Goal: Task Accomplishment & Management: Manage account settings

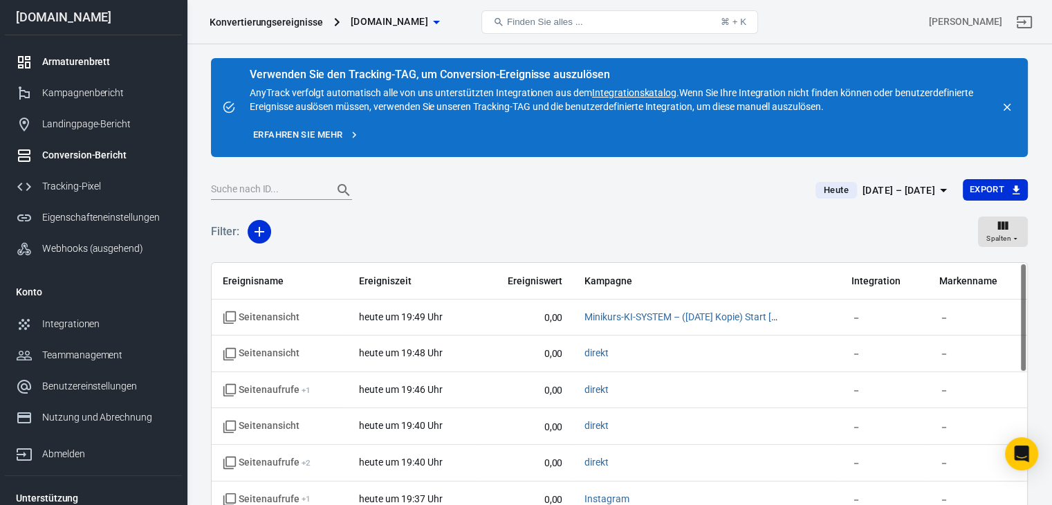
click at [70, 63] on font "Armaturenbrett" at bounding box center [76, 61] width 68 height 11
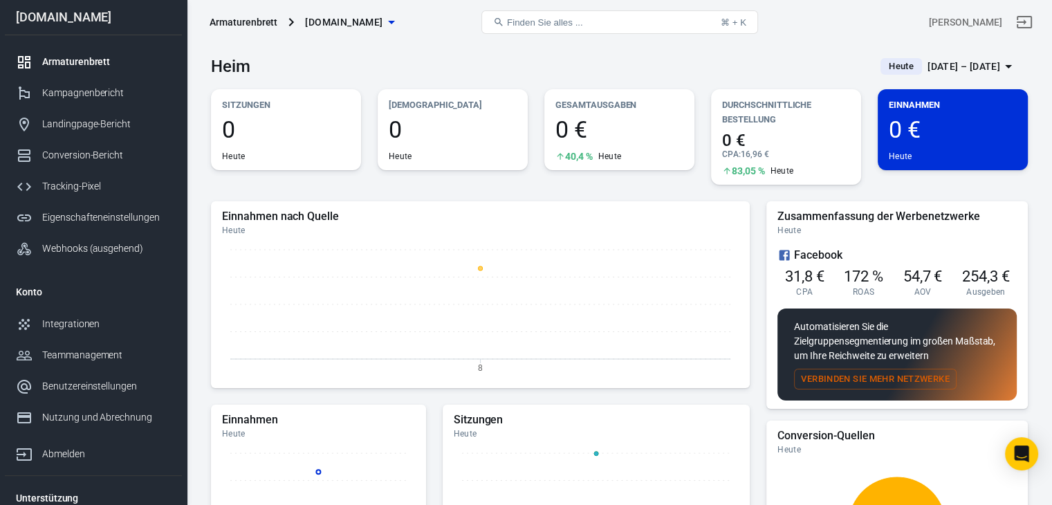
click at [946, 116] on div "Einnahmen 0 € Heute" at bounding box center [953, 129] width 150 height 81
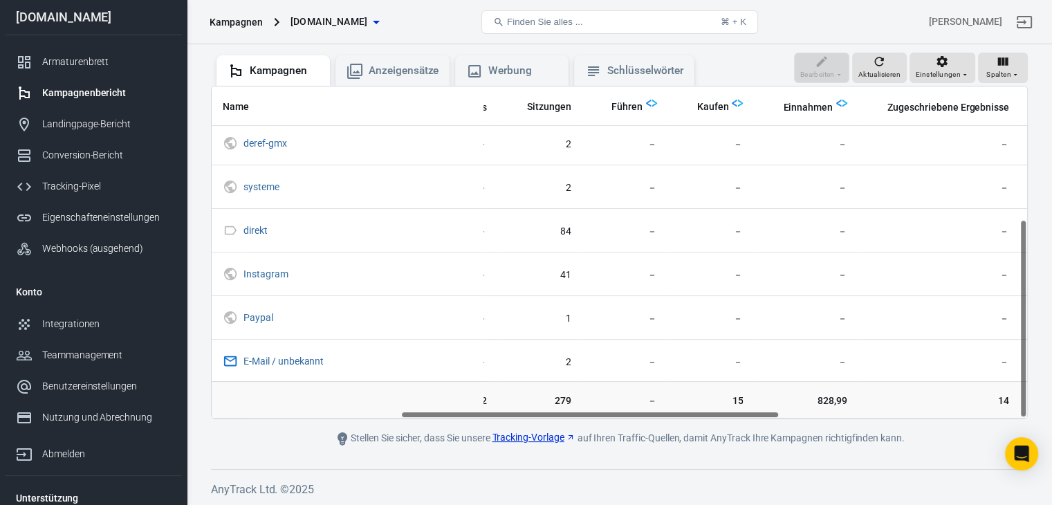
scroll to position [222, 470]
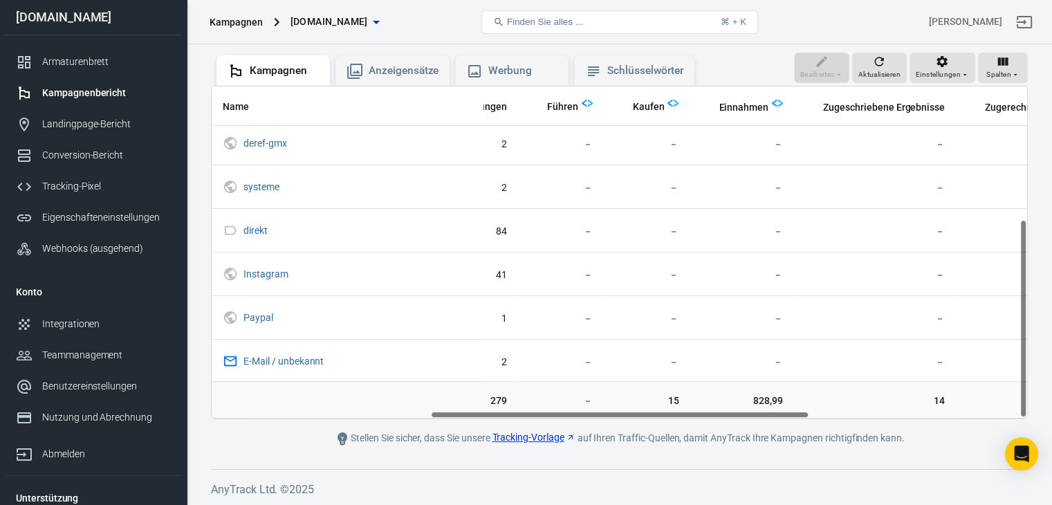
drag, startPoint x: 372, startPoint y: 412, endPoint x: 592, endPoint y: 426, distance: 219.8
click at [592, 426] on main "Überprüfen Sie die Anzeigenintegration in den Pixeleinstellungen, um Ihre Kampa…" at bounding box center [619, 189] width 817 height 516
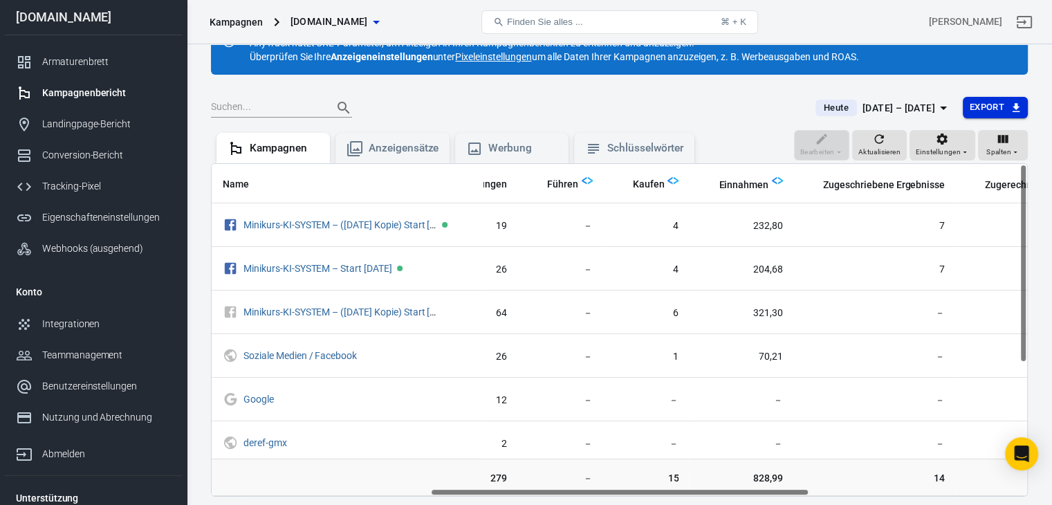
scroll to position [0, 0]
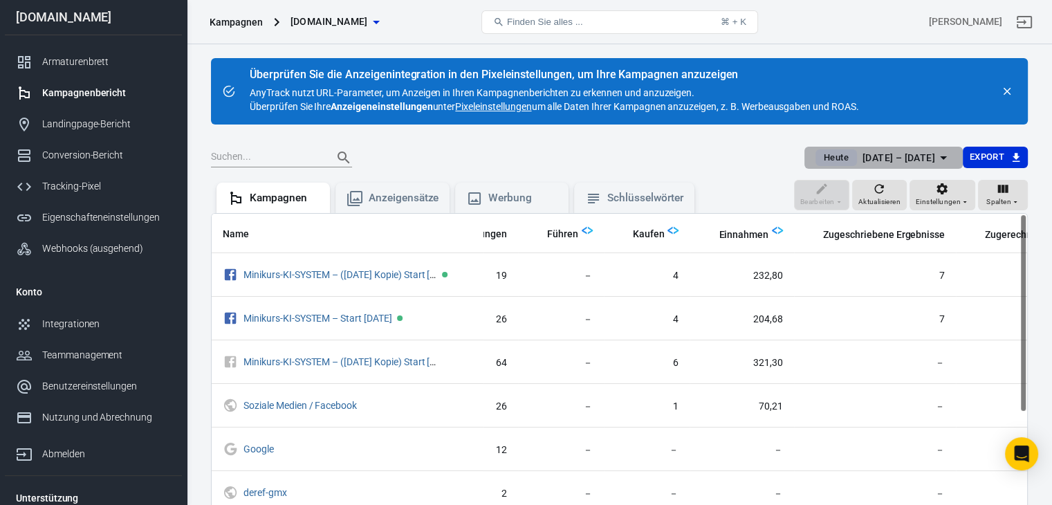
click at [919, 157] on font "8. September – 8. September 2025" at bounding box center [899, 157] width 73 height 11
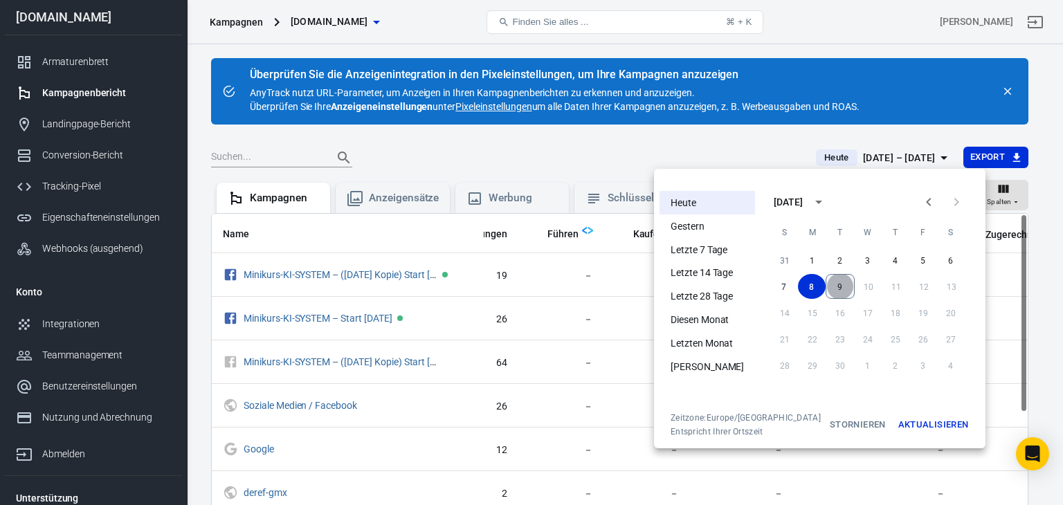
click at [833, 286] on button "9" at bounding box center [839, 286] width 29 height 25
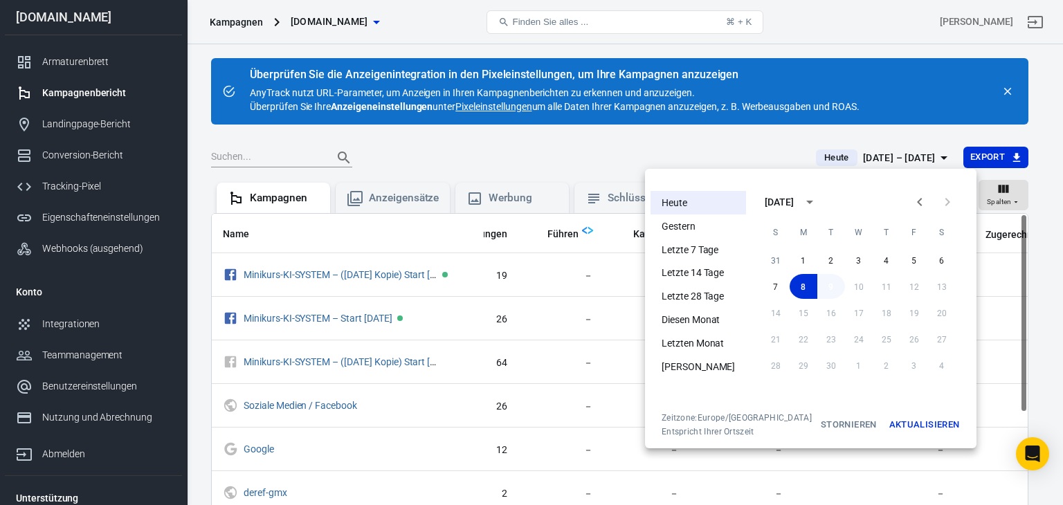
click at [828, 286] on font "9" at bounding box center [830, 287] width 5 height 10
click at [906, 425] on font "Aktualisieren" at bounding box center [924, 424] width 71 height 10
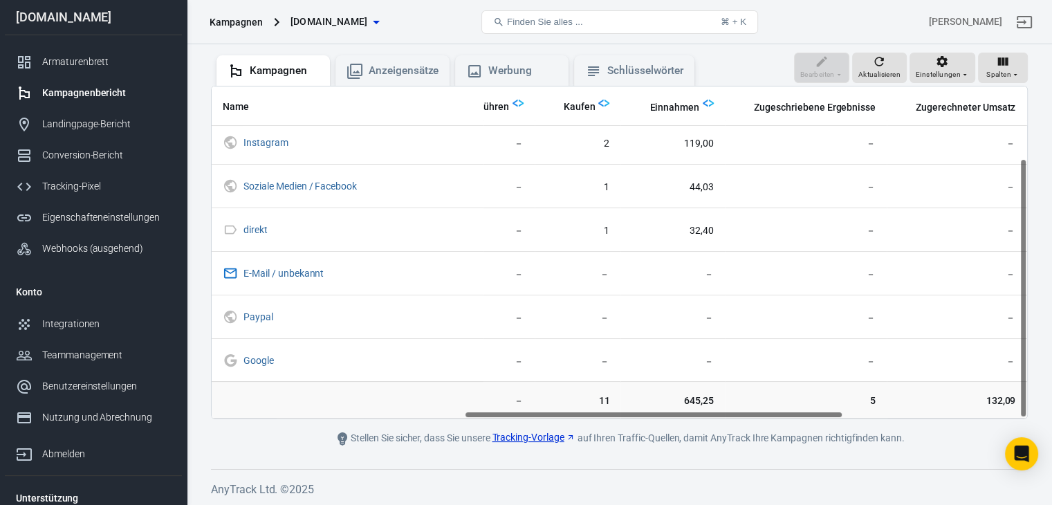
scroll to position [92, 544]
drag, startPoint x: 540, startPoint y: 413, endPoint x: 794, endPoint y: 441, distance: 255.4
click at [794, 441] on main "Überprüfen Sie die Anzeigenintegration in den Pixeleinstellungen, um Ihre Kampa…" at bounding box center [619, 189] width 817 height 516
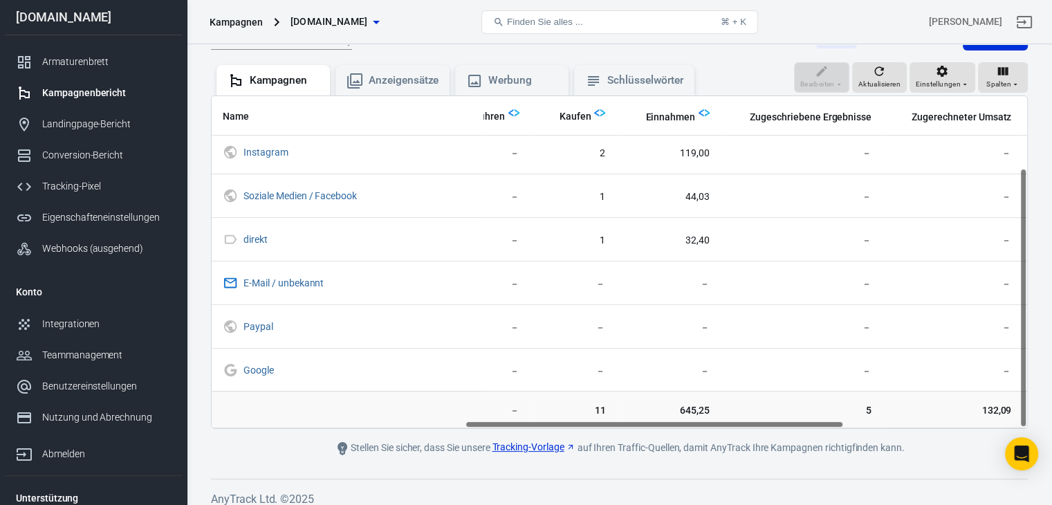
scroll to position [127, 0]
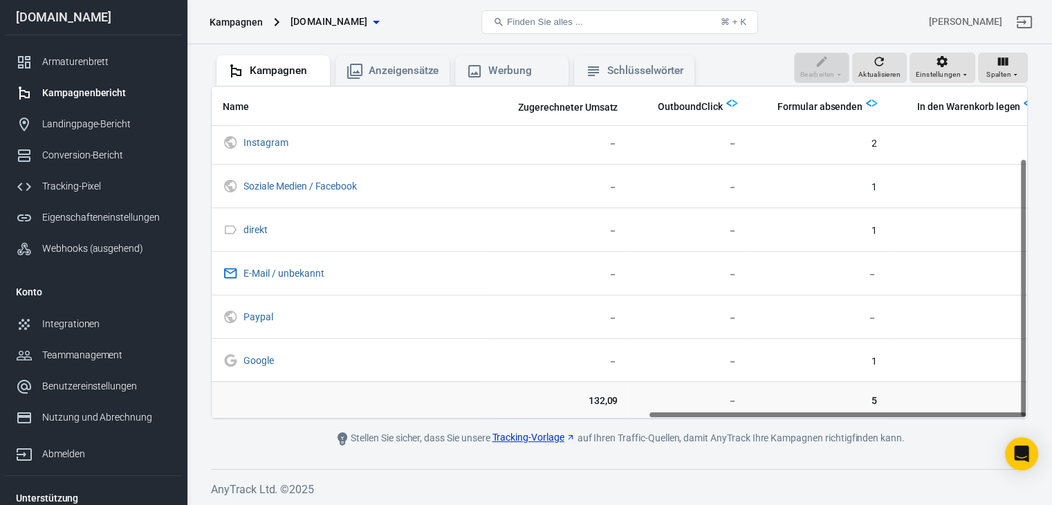
drag, startPoint x: 697, startPoint y: 412, endPoint x: 923, endPoint y: 412, distance: 226.2
click at [923, 412] on div "Name Ausgegebener Betrag ROAS Impressionen Link-Klicks Sitzungen Führen Kaufen …" at bounding box center [620, 252] width 816 height 332
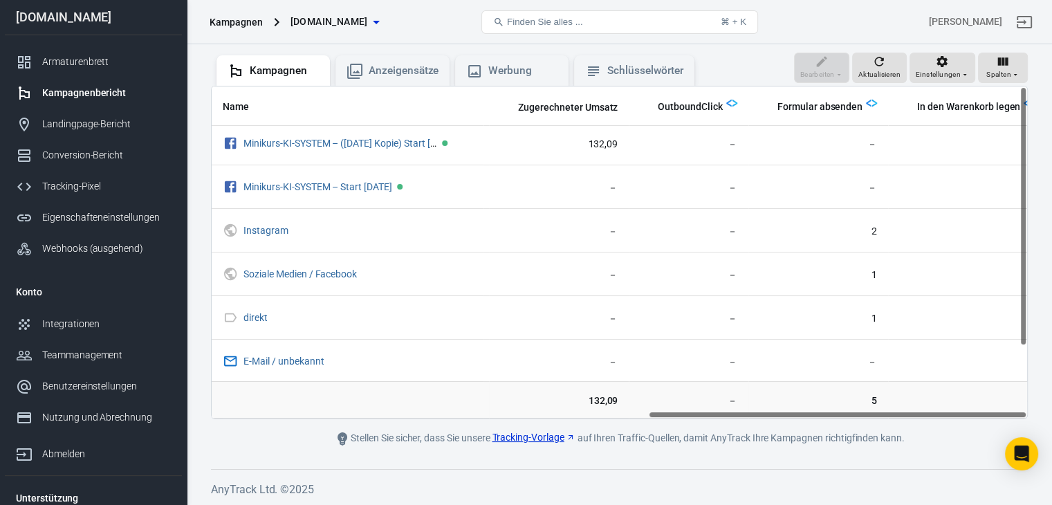
scroll to position [0, 938]
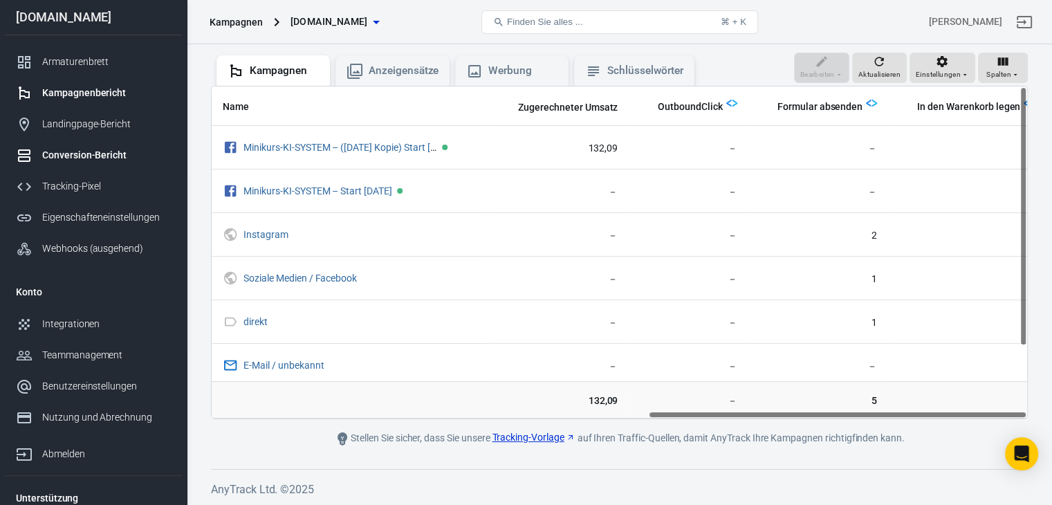
click at [62, 150] on font "Conversion-Bericht" at bounding box center [84, 154] width 84 height 11
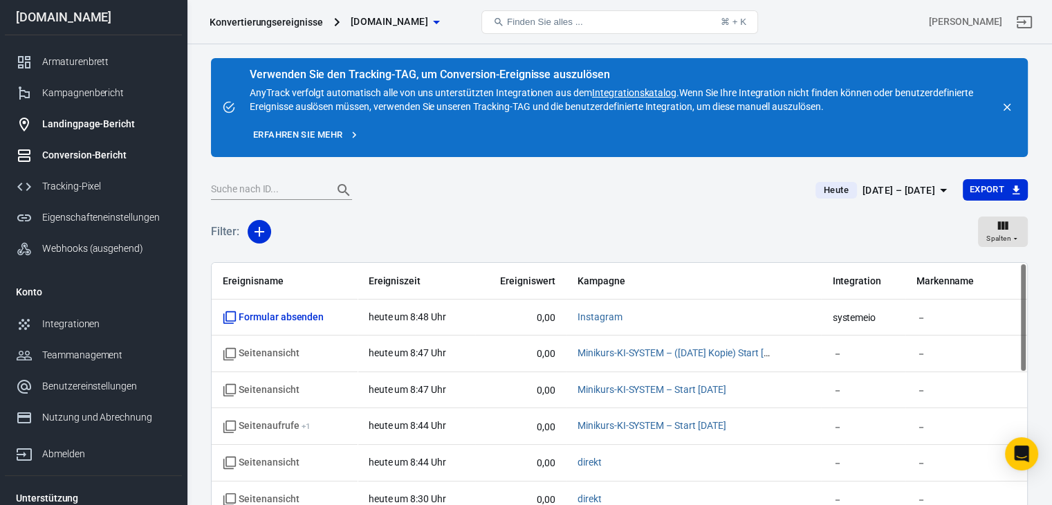
click at [67, 128] on font "Landingpage-Bericht" at bounding box center [88, 123] width 93 height 11
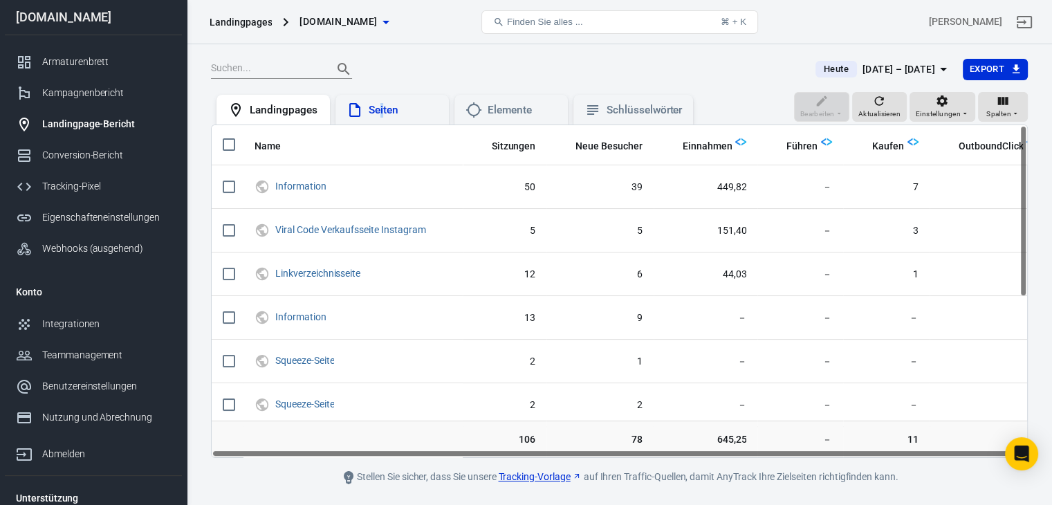
click at [382, 111] on font "Seiten" at bounding box center [384, 110] width 30 height 12
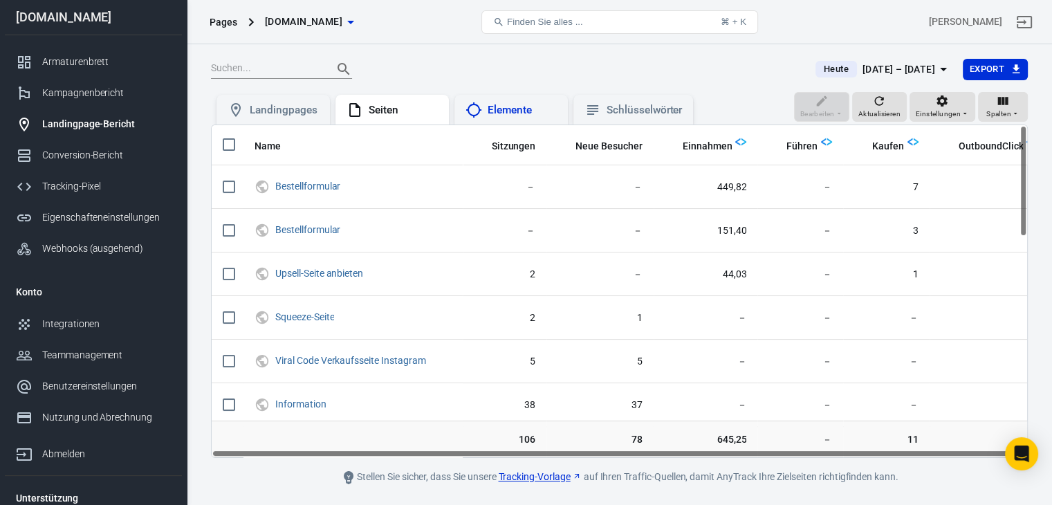
click at [506, 113] on font "Elemente" at bounding box center [510, 110] width 44 height 12
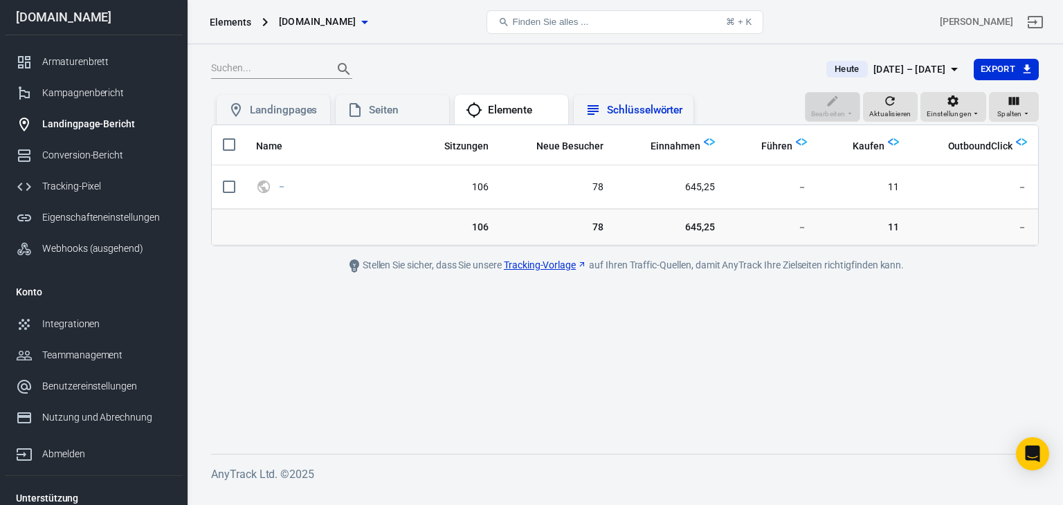
click at [631, 115] on font "Schlüsselwörter" at bounding box center [644, 110] width 75 height 12
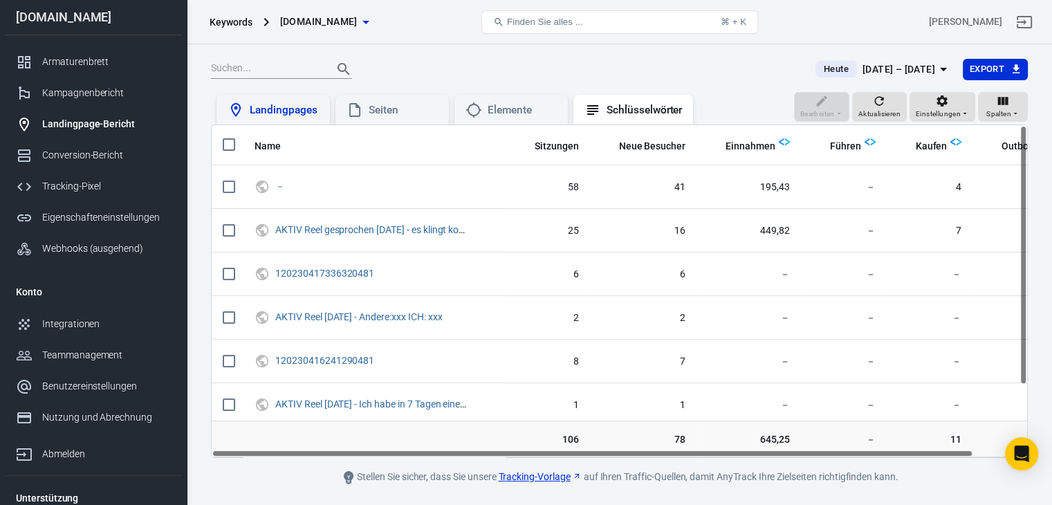
click at [260, 113] on font "Landingpages" at bounding box center [283, 110] width 67 height 12
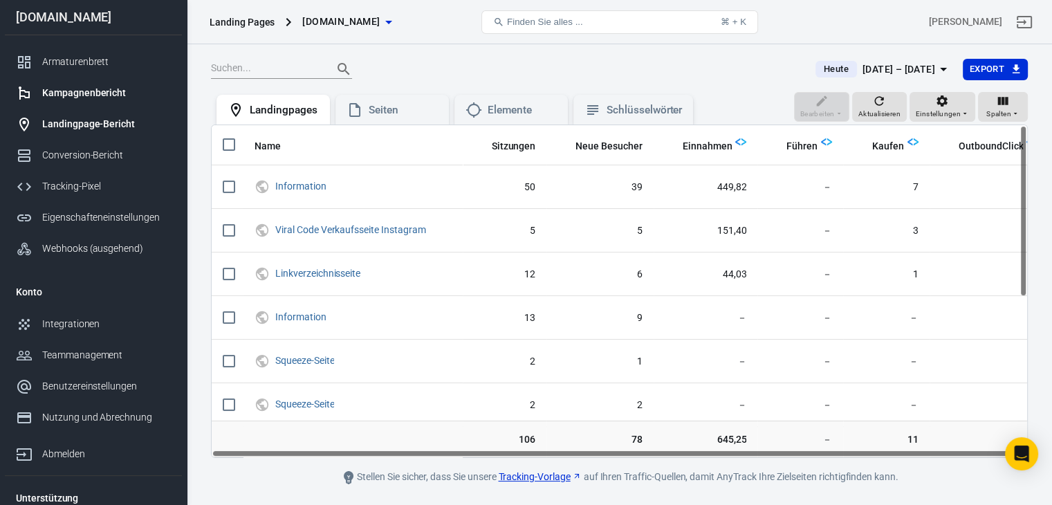
click at [94, 93] on font "Kampagnenbericht" at bounding box center [84, 92] width 84 height 11
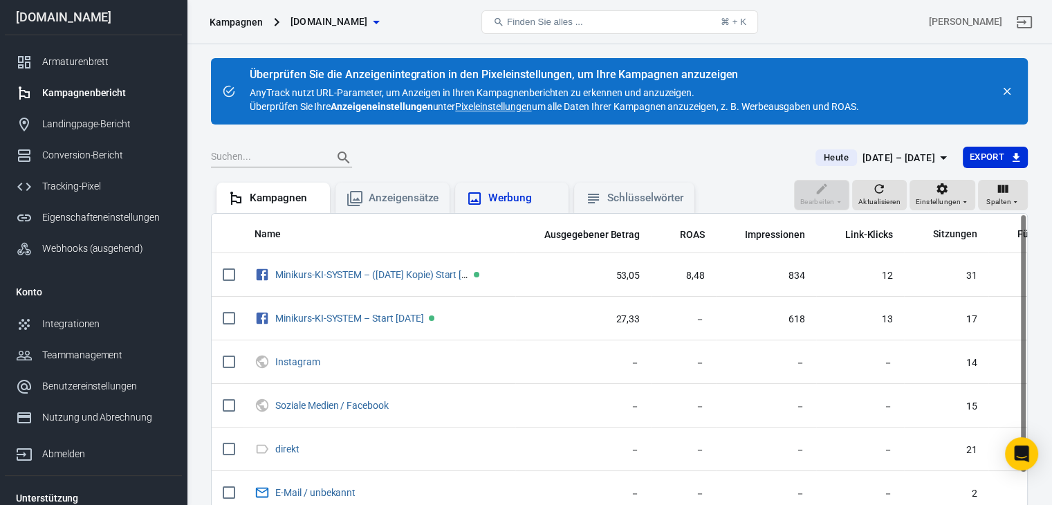
click at [493, 202] on font "Werbung" at bounding box center [510, 198] width 44 height 12
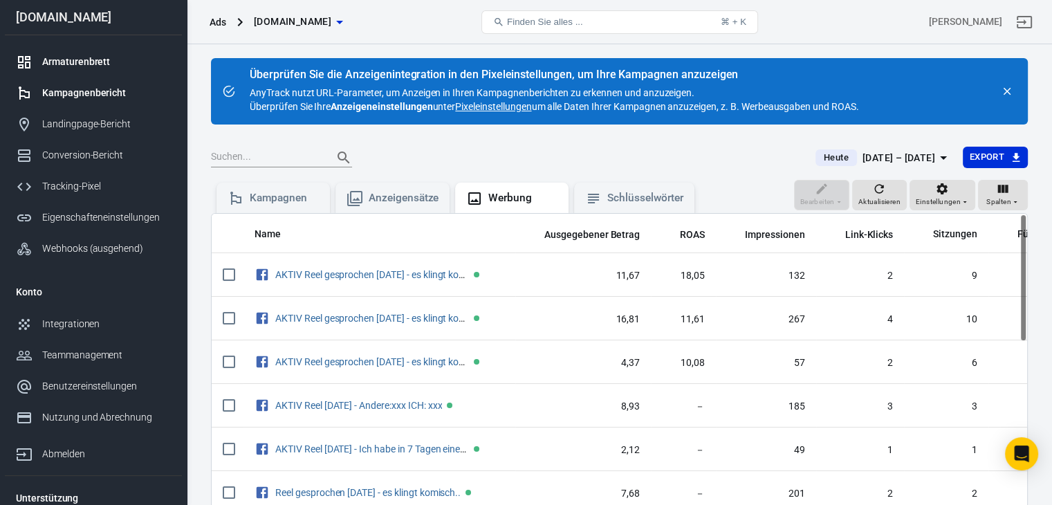
click at [98, 65] on font "Armaturenbrett" at bounding box center [76, 61] width 68 height 11
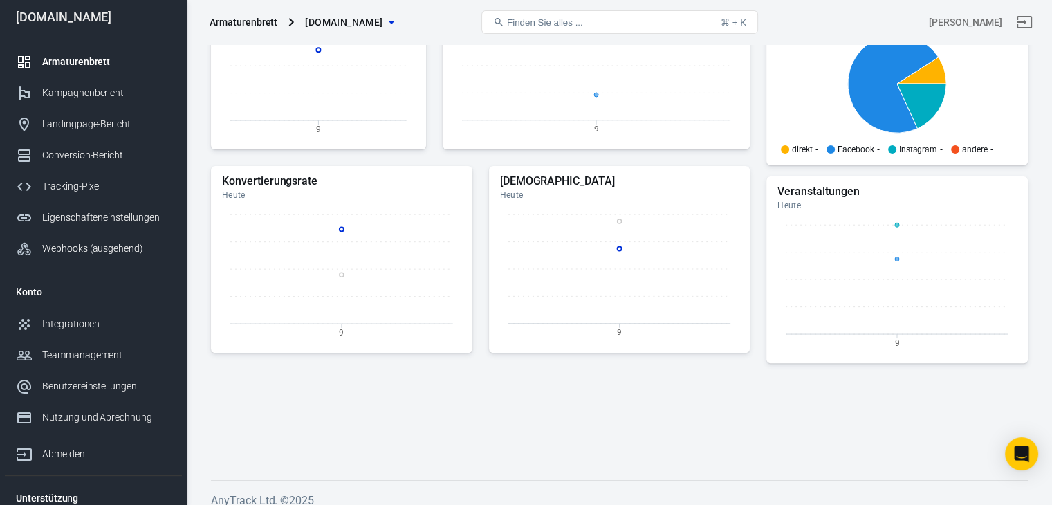
scroll to position [454, 0]
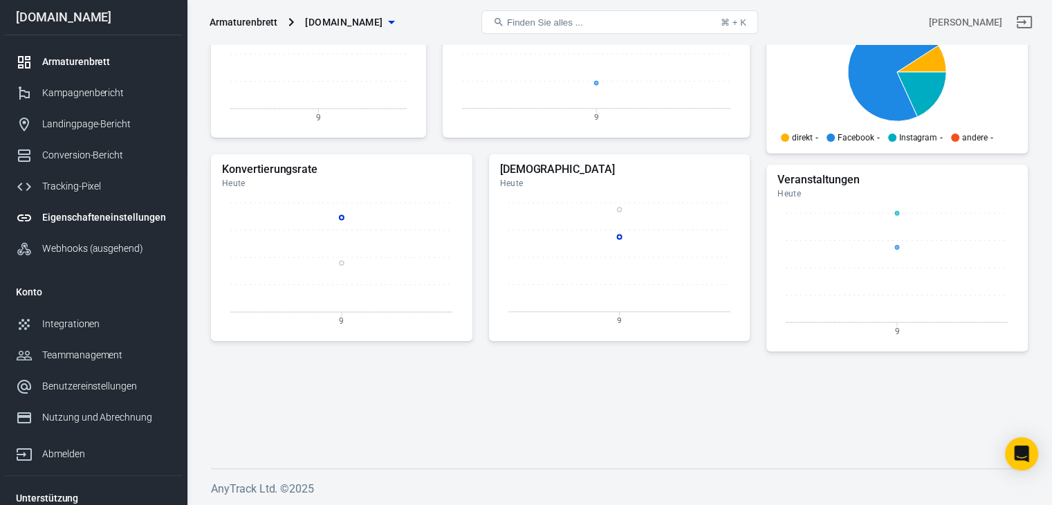
click at [66, 217] on font "Eigenschafteneinstellungen" at bounding box center [104, 217] width 124 height 11
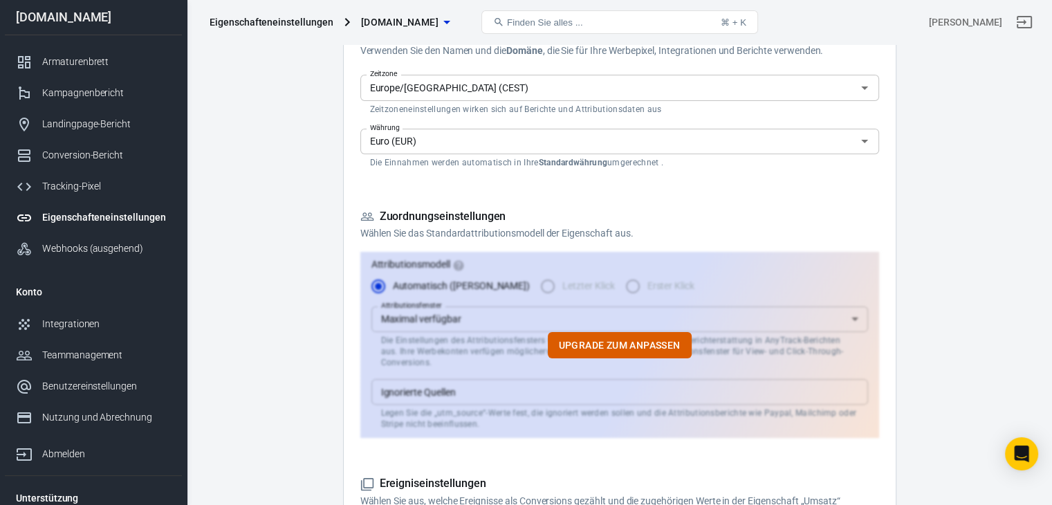
scroll to position [108, 0]
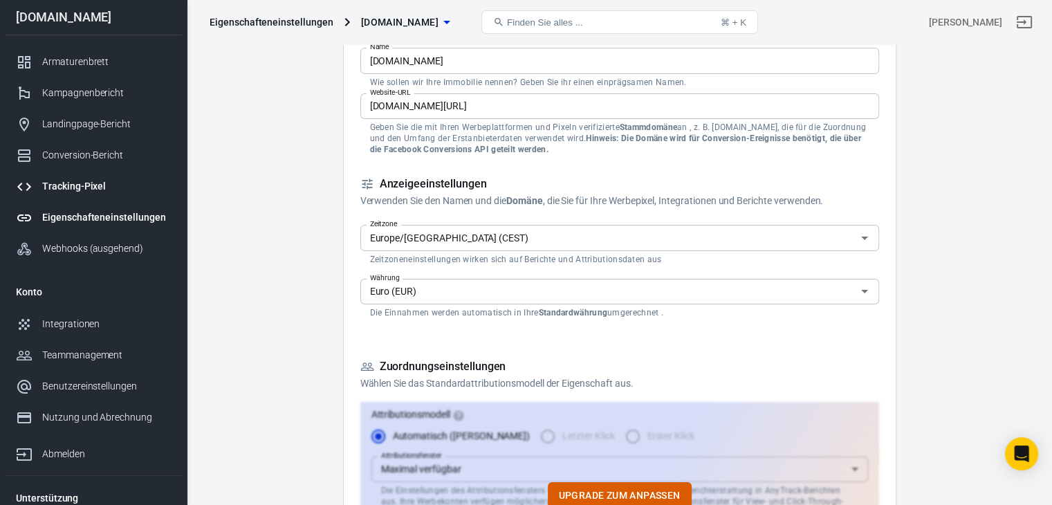
click at [60, 186] on font "Tracking-Pixel" at bounding box center [74, 186] width 64 height 11
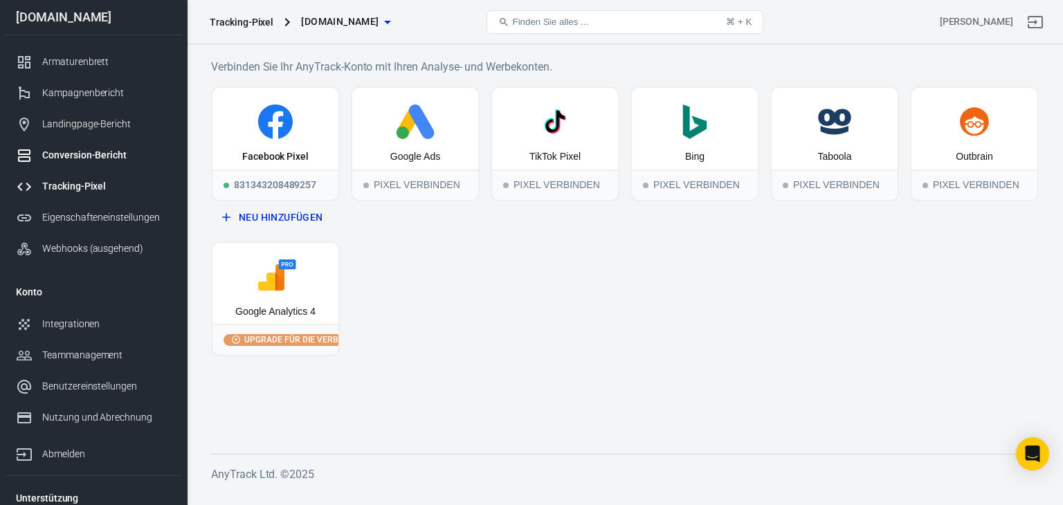
click at [67, 156] on font "Conversion-Bericht" at bounding box center [84, 154] width 84 height 11
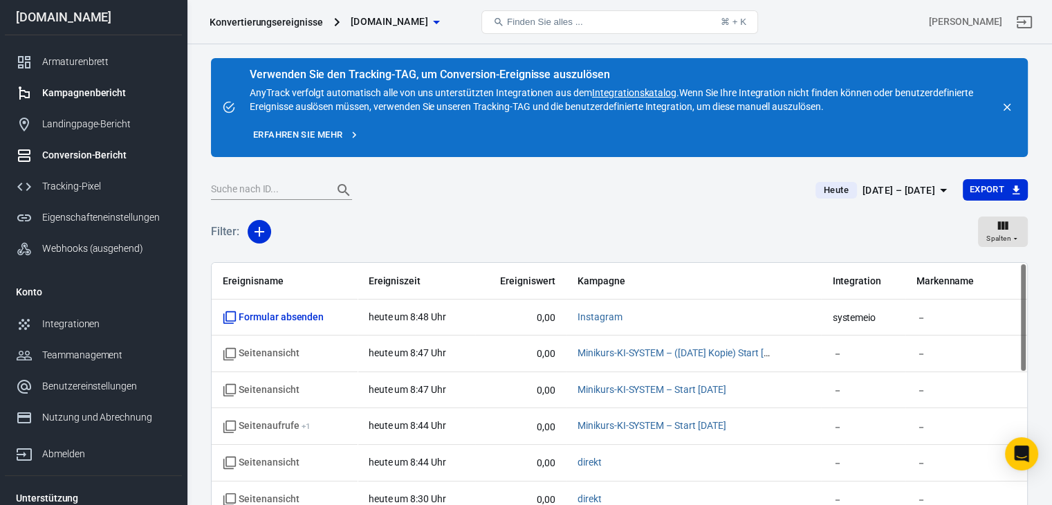
click at [80, 90] on font "Kampagnenbericht" at bounding box center [84, 92] width 84 height 11
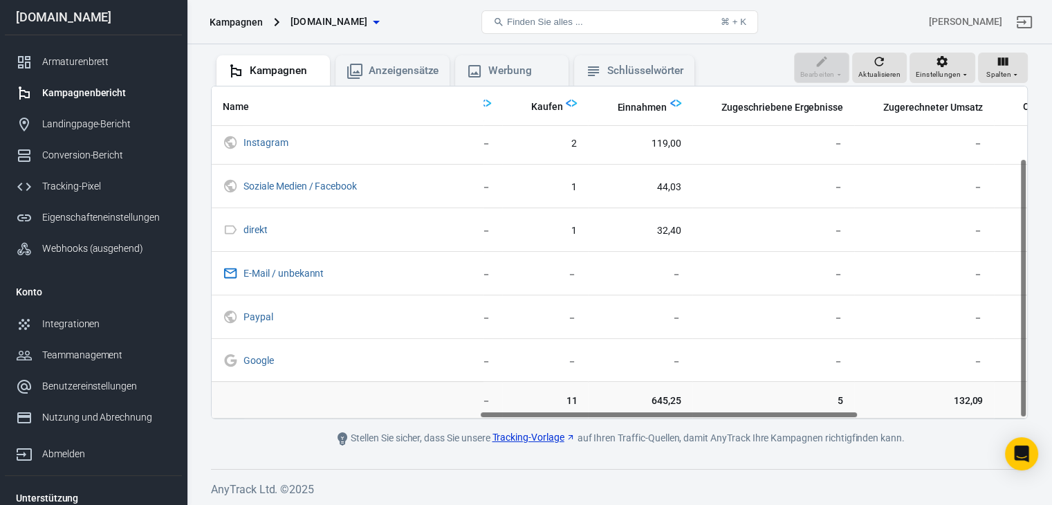
scroll to position [92, 570]
drag, startPoint x: 477, startPoint y: 415, endPoint x: 743, endPoint y: 441, distance: 267.6
click at [743, 441] on main "Überprüfen Sie die Anzeigenintegration in den Pixeleinstellungen, um Ihre Kampa…" at bounding box center [619, 189] width 817 height 516
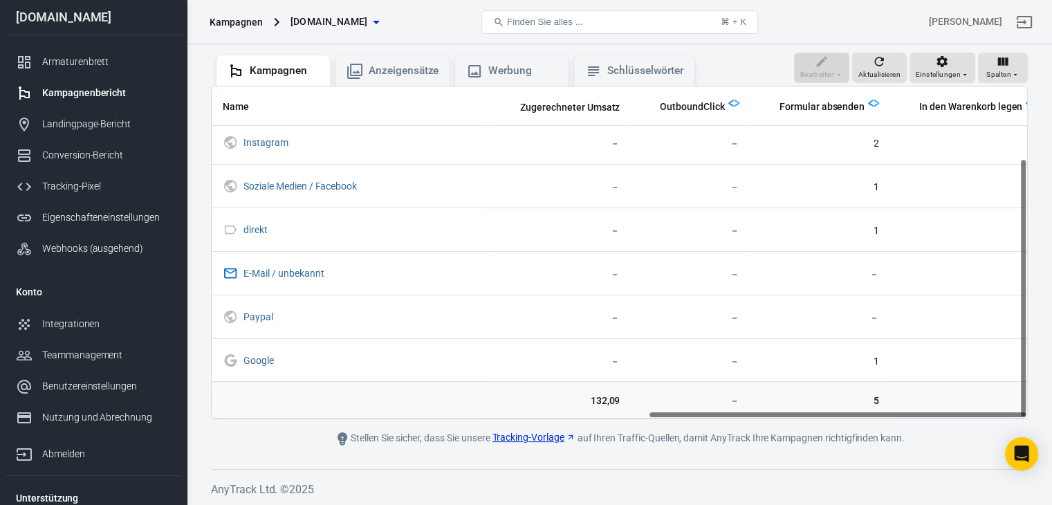
scroll to position [92, 938]
drag, startPoint x: 711, startPoint y: 414, endPoint x: 921, endPoint y: 414, distance: 210.3
click at [921, 414] on div "Name Ausgegebener Betrag ROAS Impressionen Link-Klicks Sitzungen Führen Kaufen …" at bounding box center [620, 252] width 816 height 332
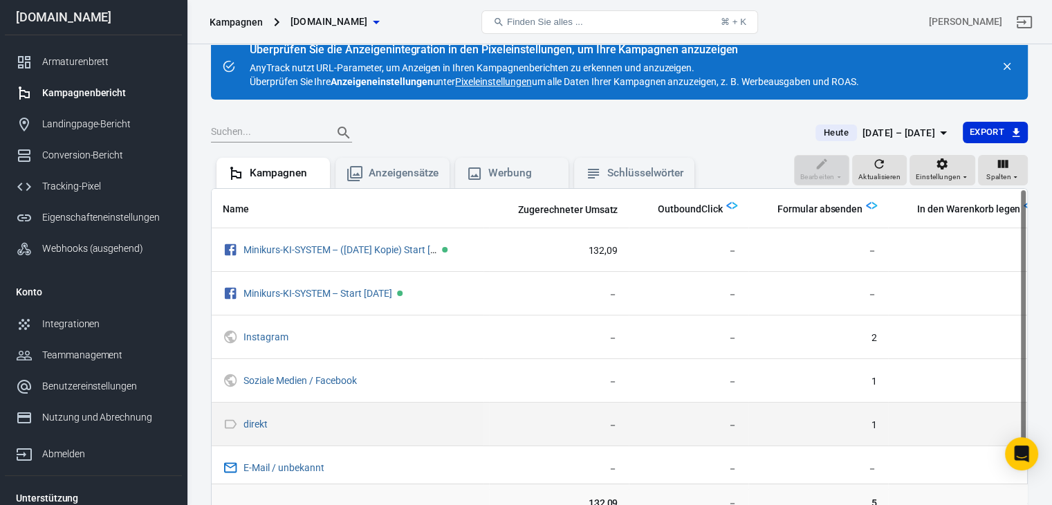
scroll to position [0, 0]
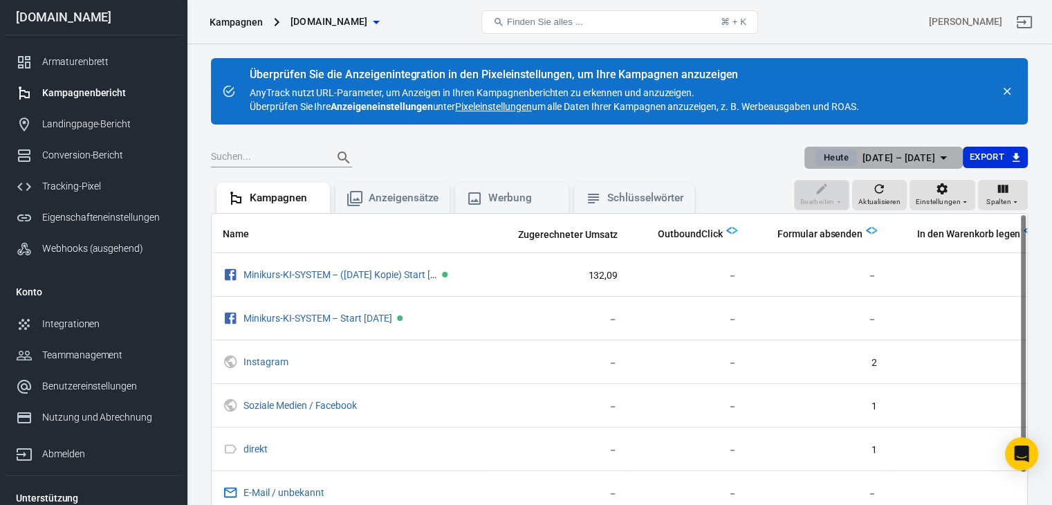
click at [917, 152] on font "9. September – 9. September 2025" at bounding box center [899, 157] width 73 height 11
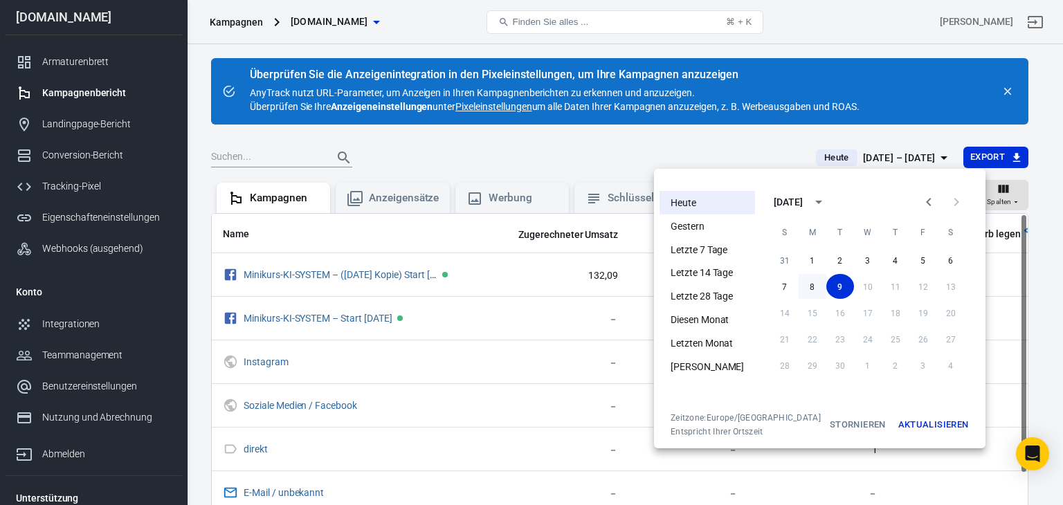
click at [810, 283] on font "8" at bounding box center [812, 287] width 5 height 10
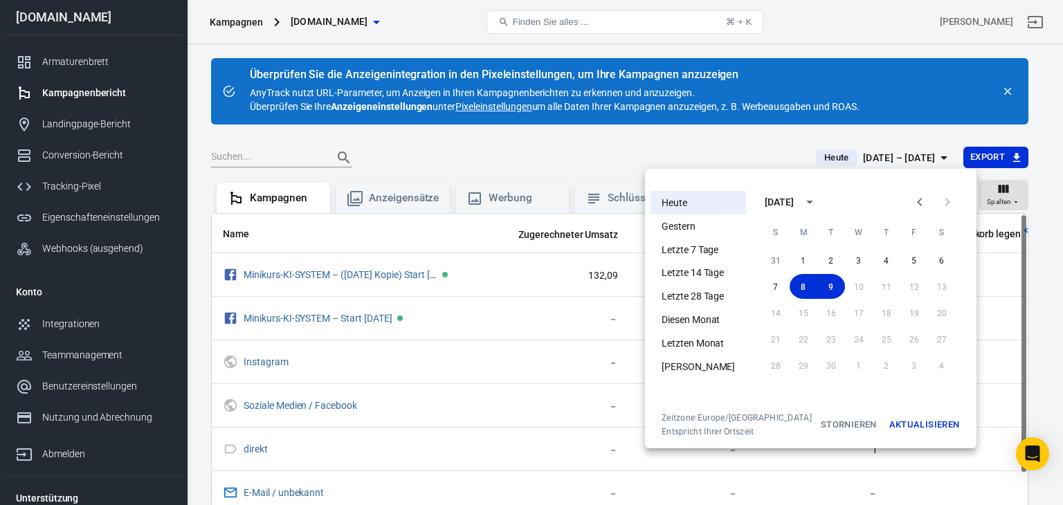
click at [908, 426] on font "Aktualisieren" at bounding box center [924, 424] width 71 height 10
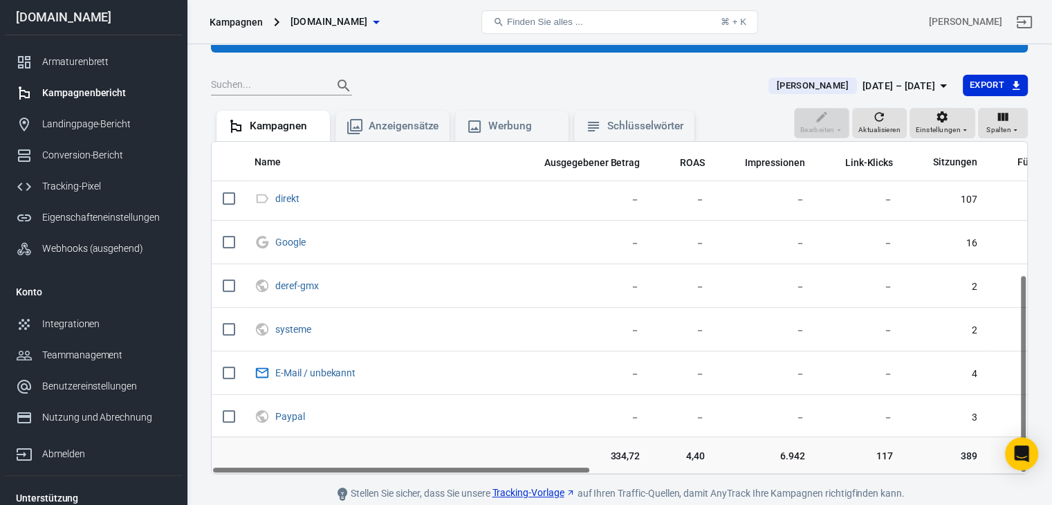
scroll to position [127, 0]
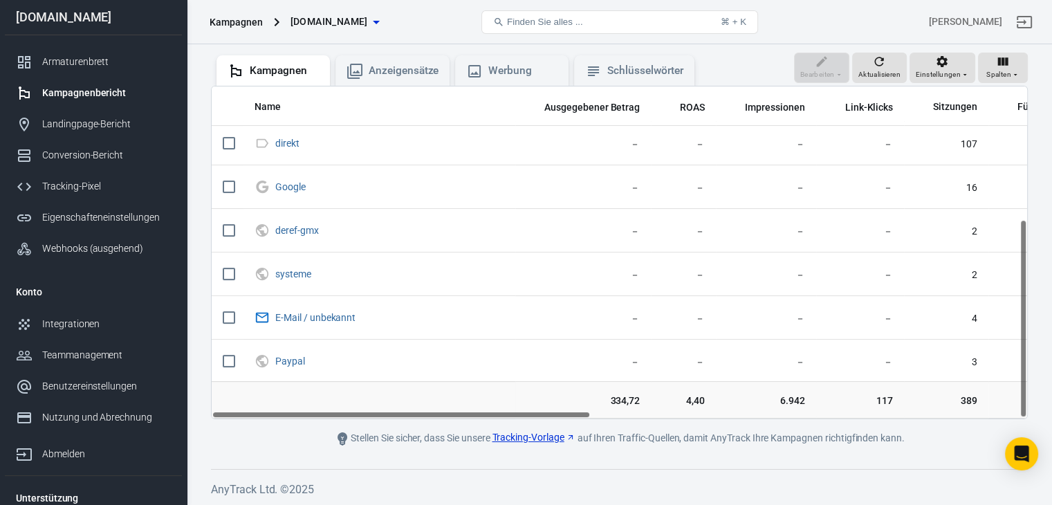
drag, startPoint x: 529, startPoint y: 408, endPoint x: 570, endPoint y: 410, distance: 41.5
click at [570, 410] on td "334,72" at bounding box center [583, 399] width 136 height 37
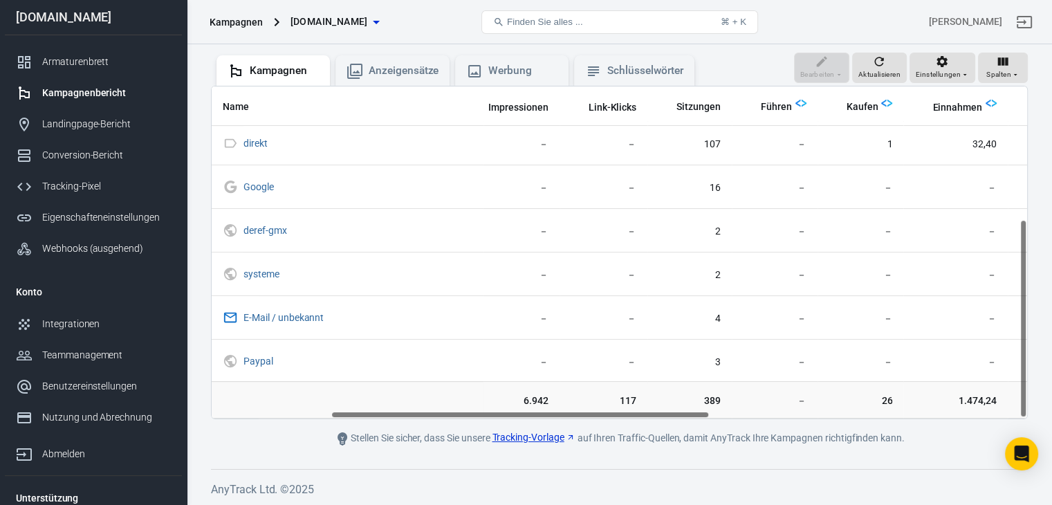
scroll to position [222, 279]
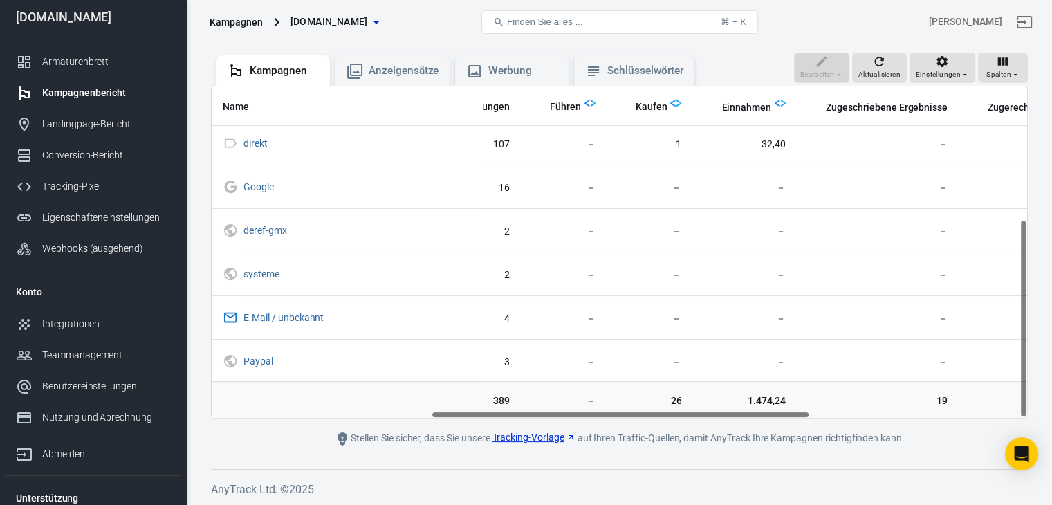
drag, startPoint x: 570, startPoint y: 412, endPoint x: 787, endPoint y: 419, distance: 217.4
click at [787, 419] on main "Überprüfen Sie die Anzeigenintegration in den Pixeleinstellungen, um Ihre Kampa…" at bounding box center [619, 189] width 817 height 516
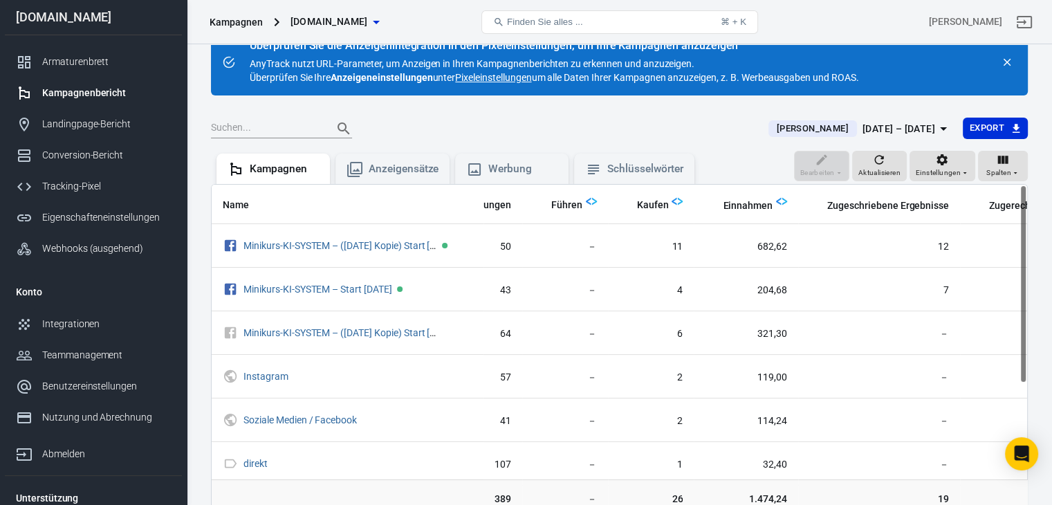
scroll to position [0, 0]
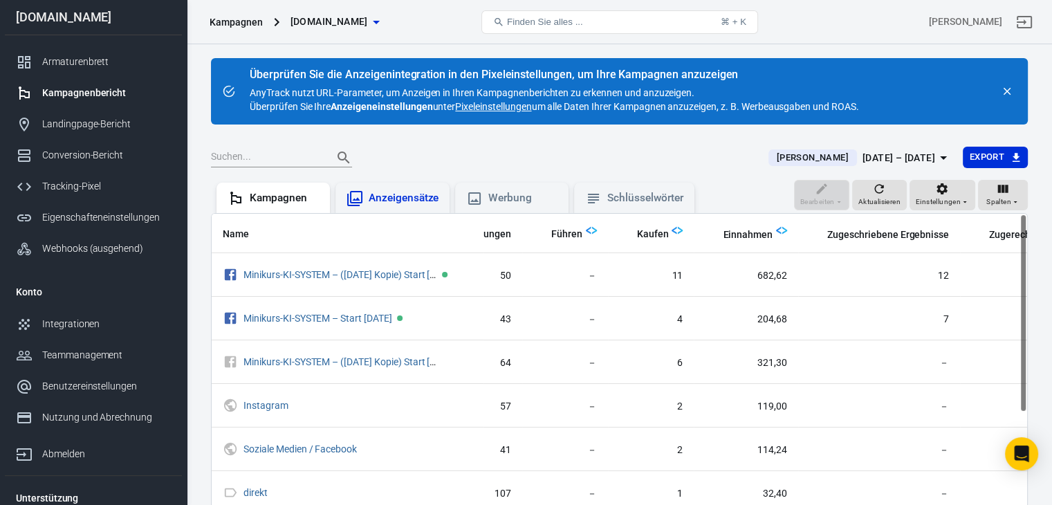
click at [409, 200] on font "Anzeigensätze" at bounding box center [404, 198] width 70 height 12
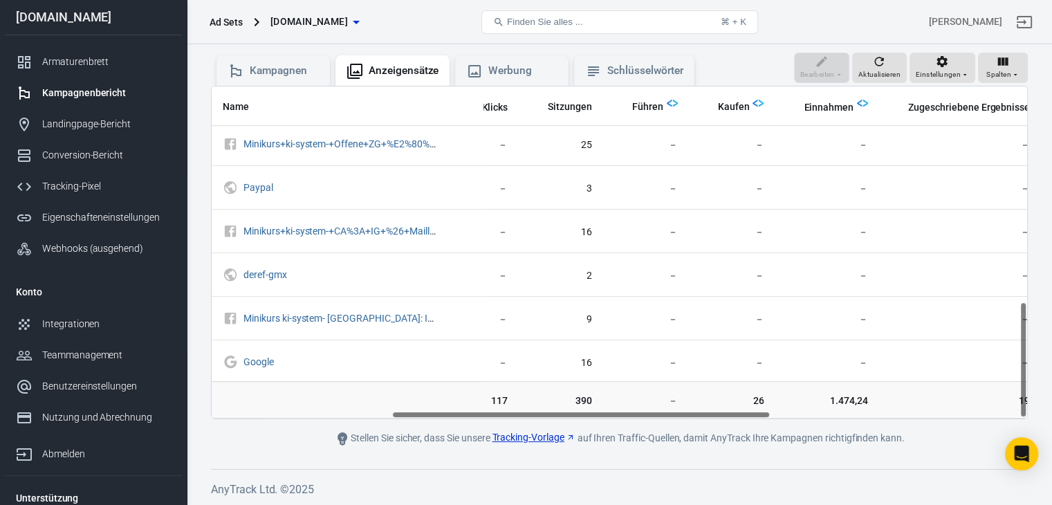
scroll to position [614, 387]
drag, startPoint x: 517, startPoint y: 410, endPoint x: 697, endPoint y: 419, distance: 180.8
click at [697, 419] on main "Überprüfen Sie die Anzeigenintegration in den Pixeleinstellungen, um Ihre Kampa…" at bounding box center [619, 189] width 817 height 516
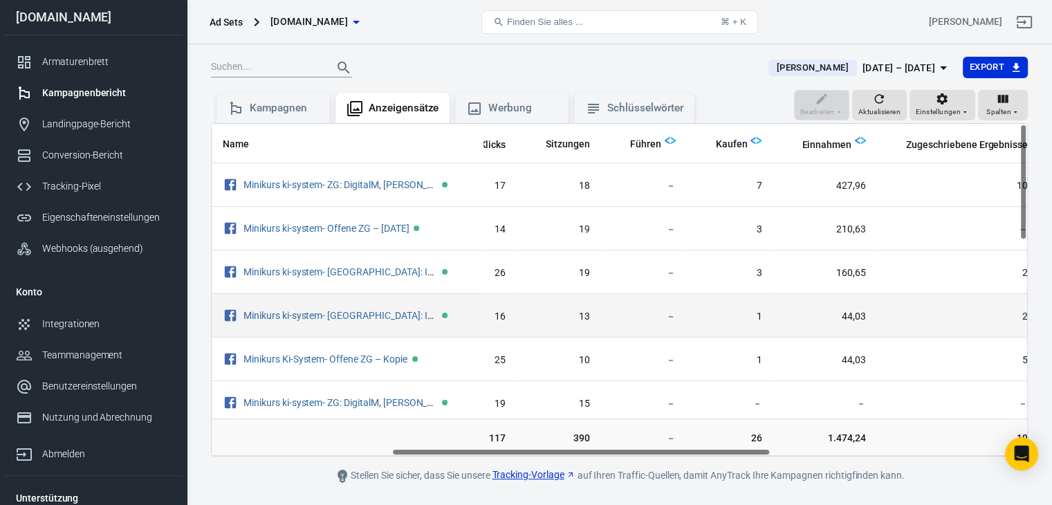
scroll to position [58, 0]
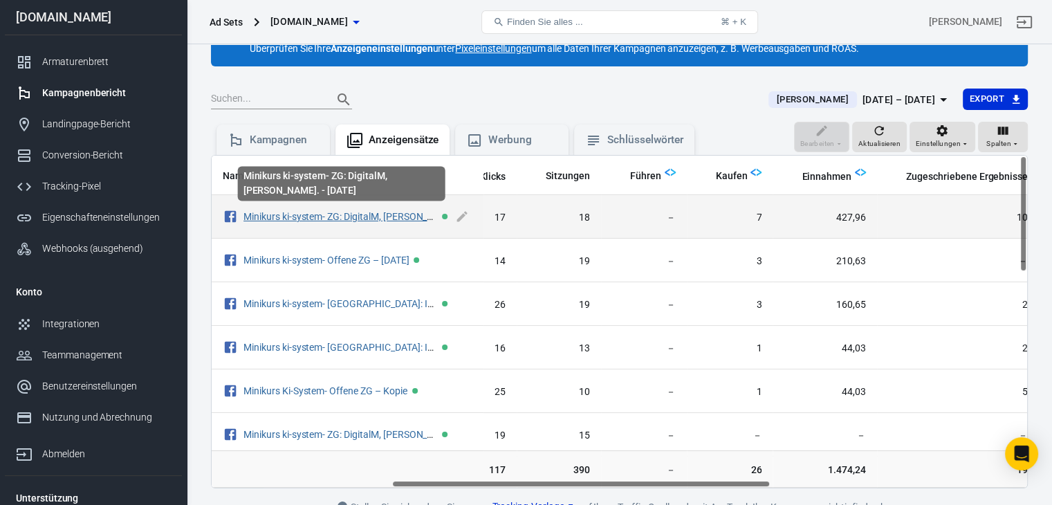
click at [363, 213] on font "Minikurs ki-system- ZG: DigitalM, [PERSON_NAME]. - [DATE]" at bounding box center [369, 216] width 251 height 11
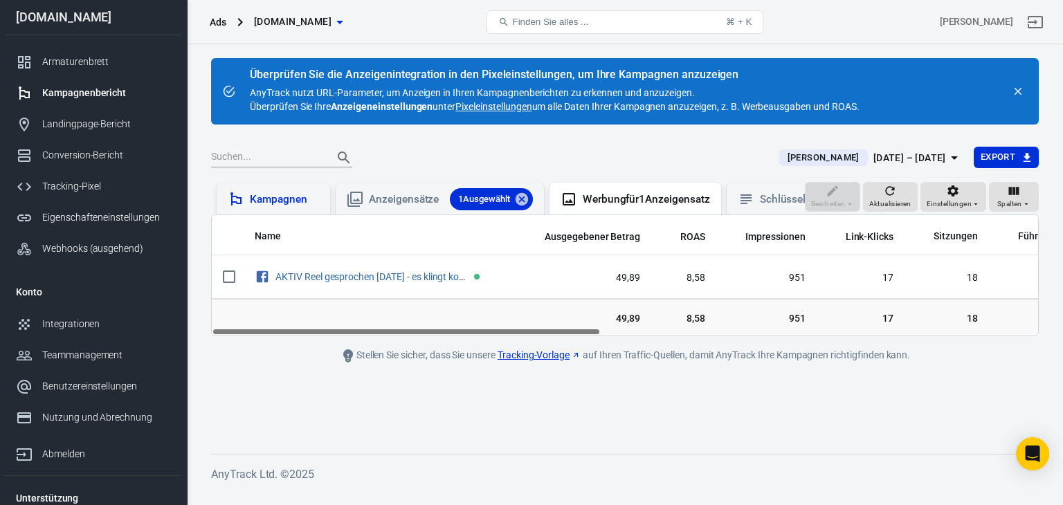
click at [306, 196] on font "Kampagnen" at bounding box center [278, 199] width 57 height 12
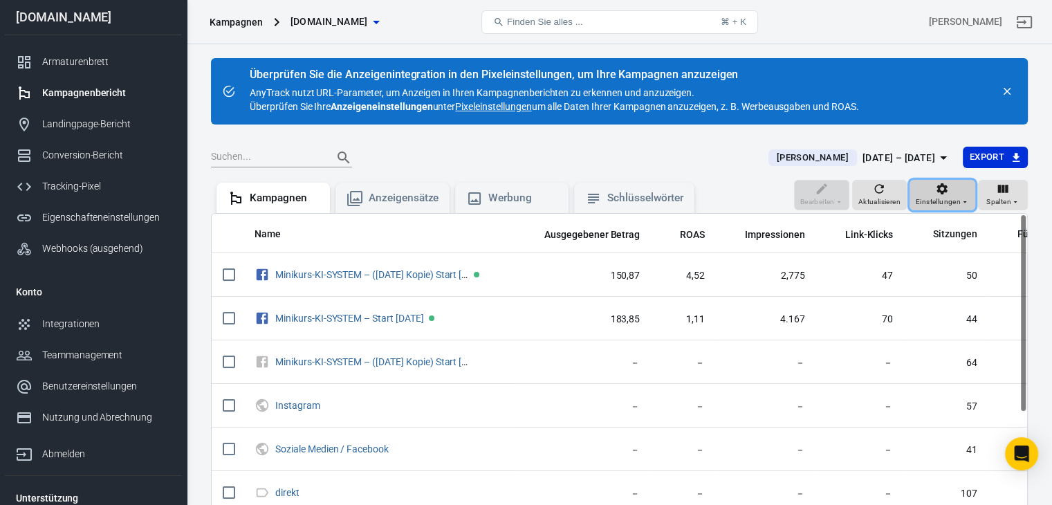
click at [955, 194] on div "Einstellungen" at bounding box center [942, 195] width 53 height 26
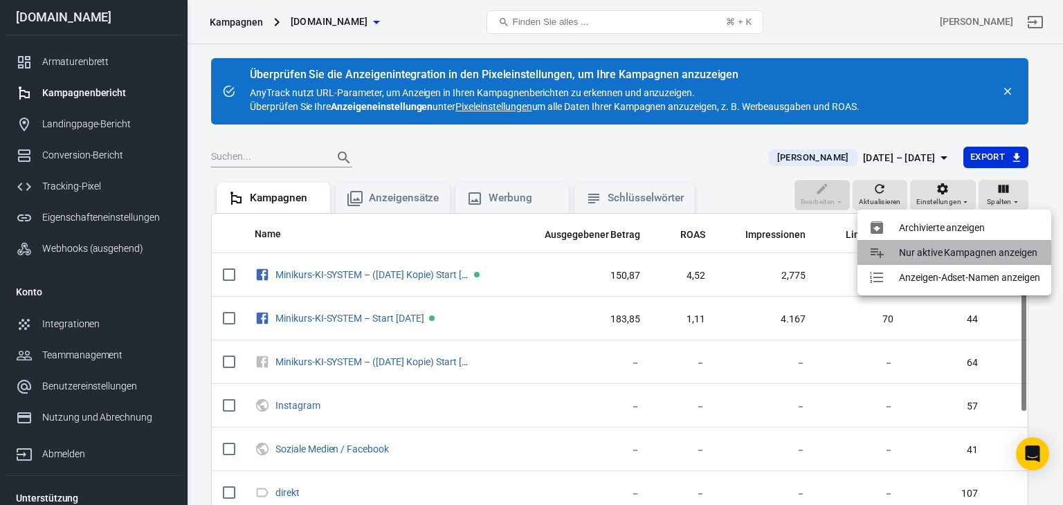
click at [951, 253] on font "Nur aktive Kampagnen anzeigen" at bounding box center [968, 252] width 138 height 11
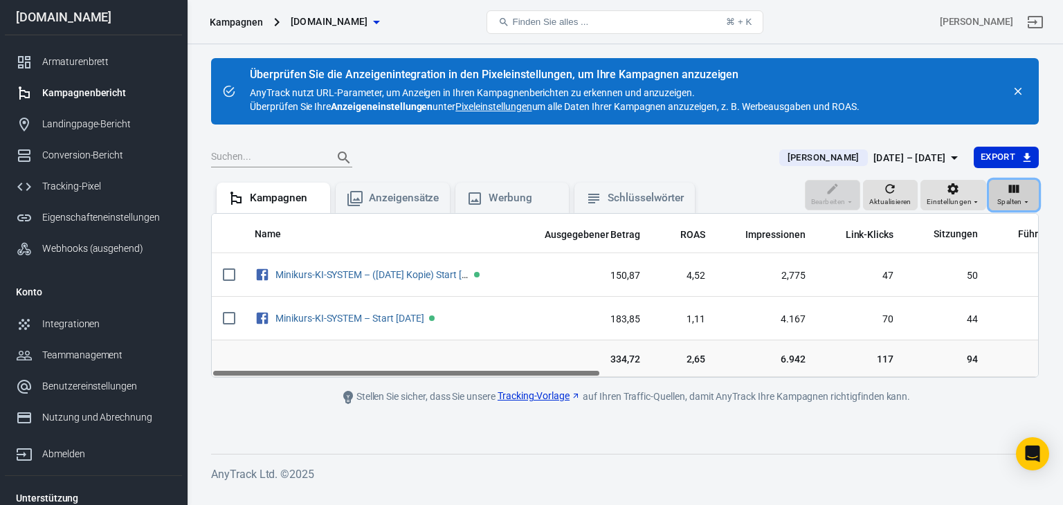
click at [1014, 196] on span "Spalten" at bounding box center [1009, 202] width 25 height 12
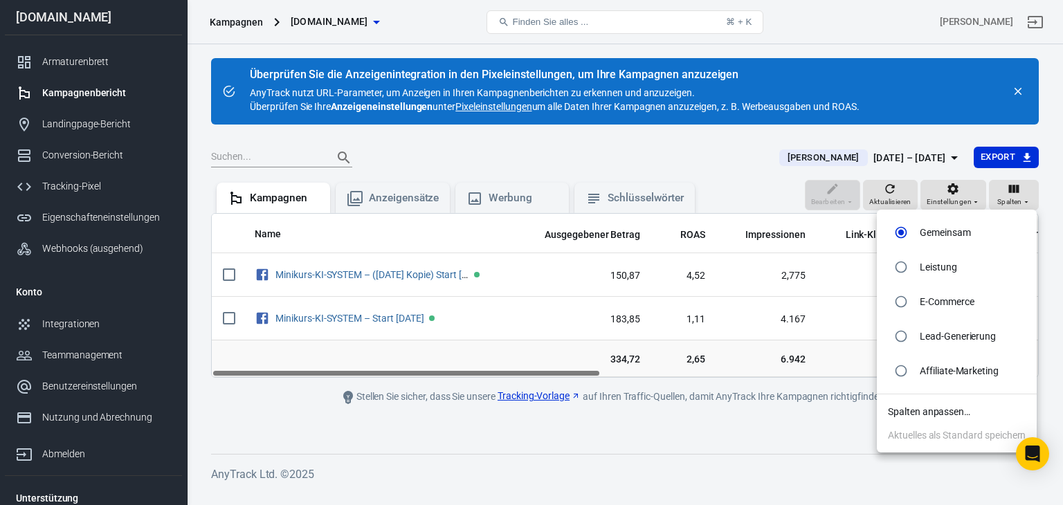
click at [931, 266] on font "Leistung" at bounding box center [938, 267] width 37 height 11
radio input "false"
radio input "true"
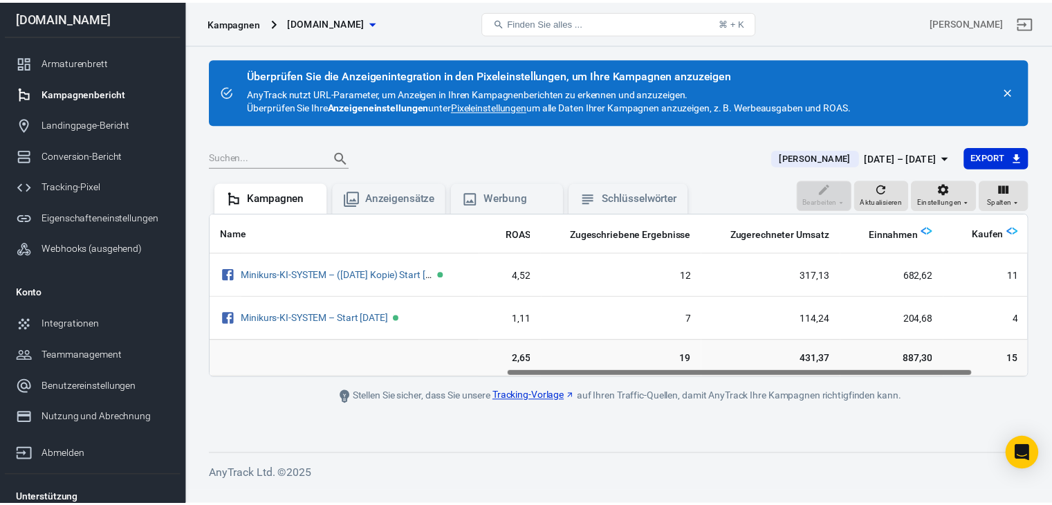
scroll to position [0, 525]
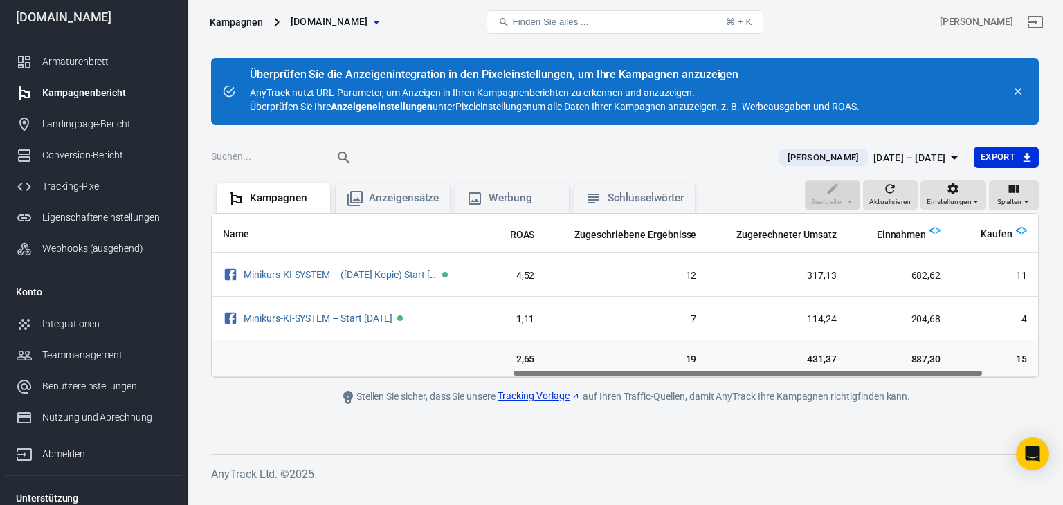
drag, startPoint x: 665, startPoint y: 372, endPoint x: 966, endPoint y: 453, distance: 311.8
click at [966, 453] on div "Überprüfen Sie die Anzeigenintegration in den Pixeleinstellungen, um Ihre Kampa…" at bounding box center [625, 267] width 876 height 447
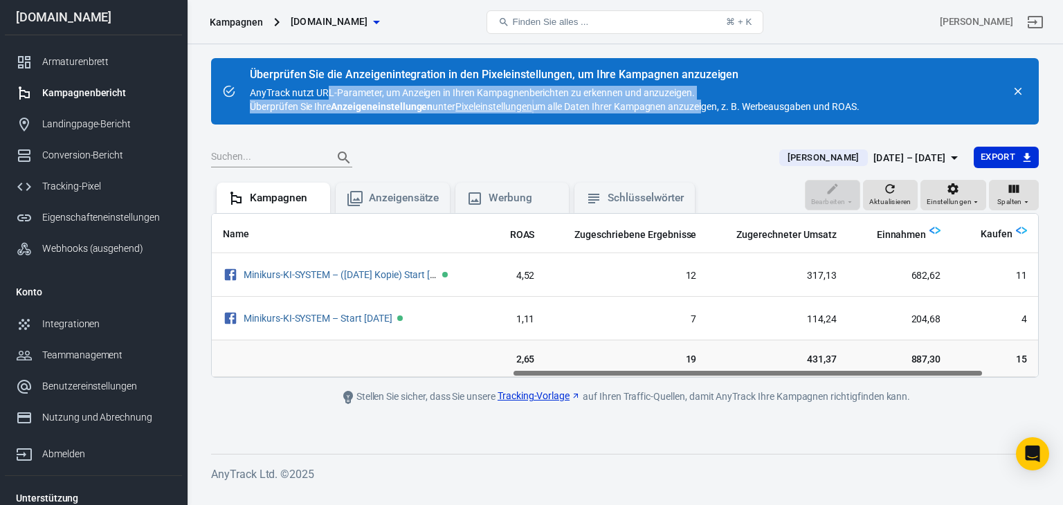
drag, startPoint x: 327, startPoint y: 92, endPoint x: 706, endPoint y: 105, distance: 379.4
click at [706, 105] on div "Überprüfen Sie die Anzeigenintegration in den Pixeleinstellungen, um Ihre Kampa…" at bounding box center [555, 91] width 610 height 44
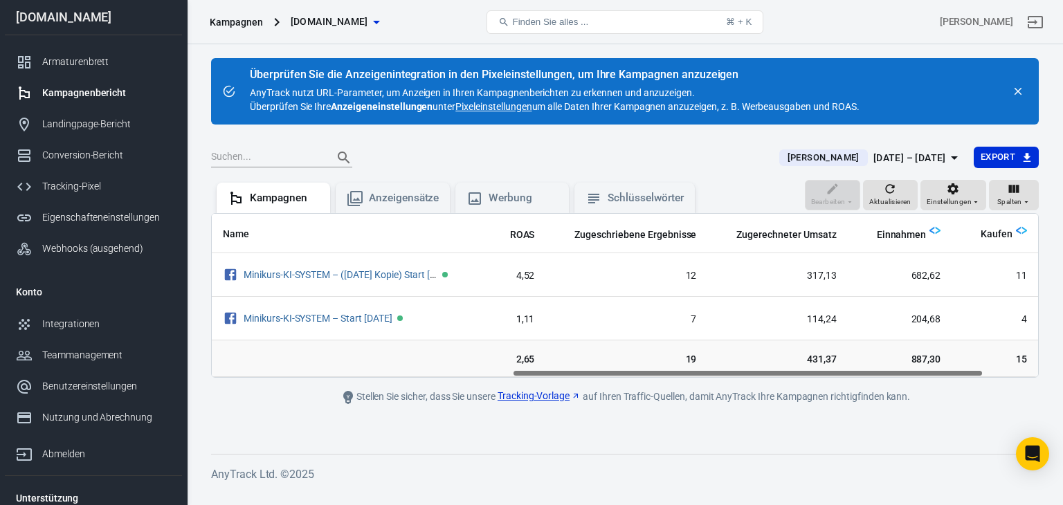
click at [599, 131] on main "Überprüfen Sie die Anzeigenintegration in den Pixeleinstellungen, um Ihre Kampa…" at bounding box center [624, 245] width 827 height 374
click at [499, 106] on font "Pixeleinstellungen" at bounding box center [493, 106] width 76 height 11
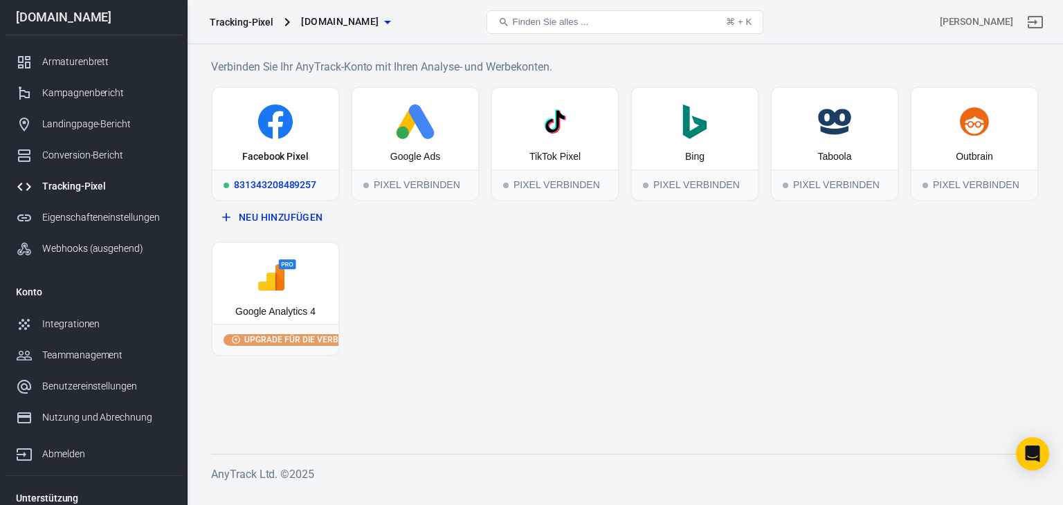
click at [292, 133] on icon at bounding box center [275, 121] width 115 height 35
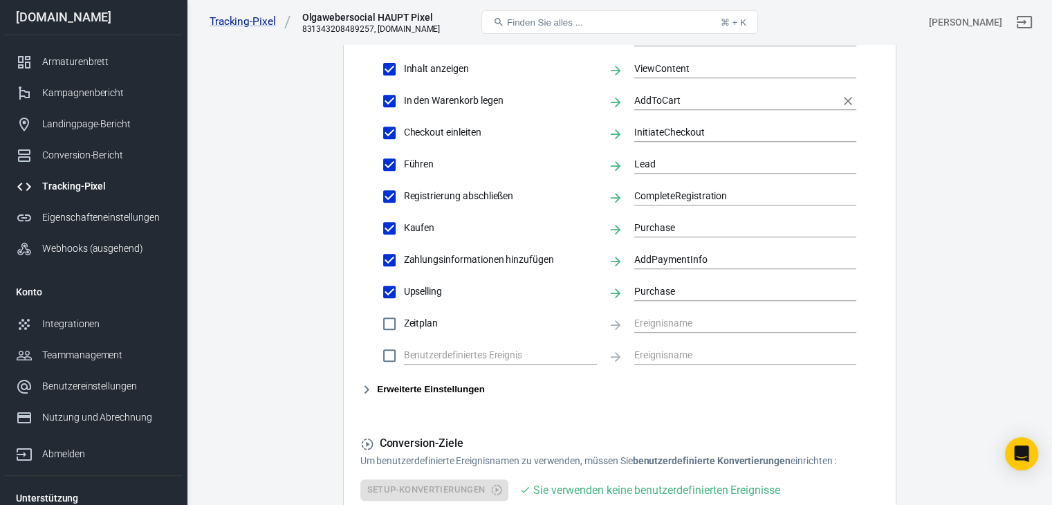
scroll to position [623, 0]
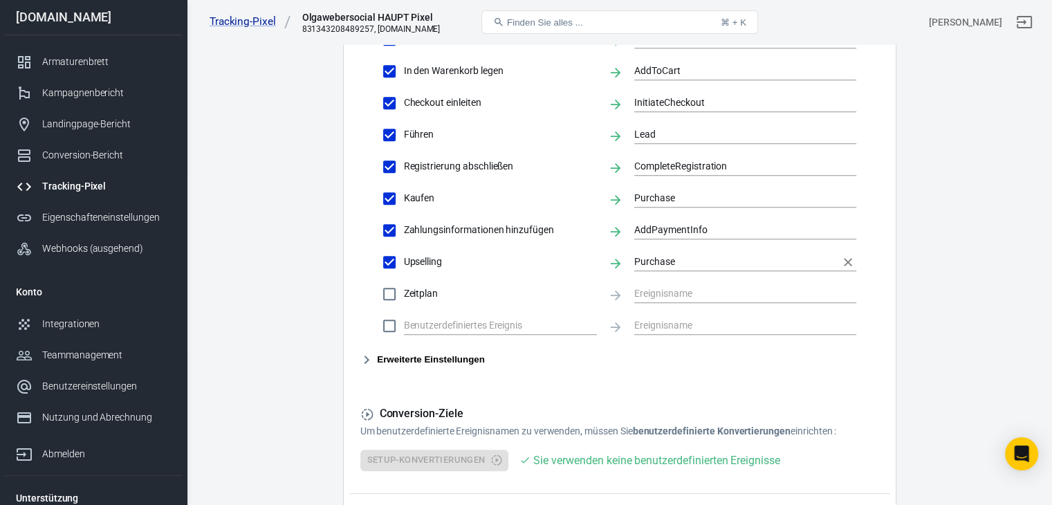
click at [673, 271] on input "Purchase" at bounding box center [734, 261] width 201 height 17
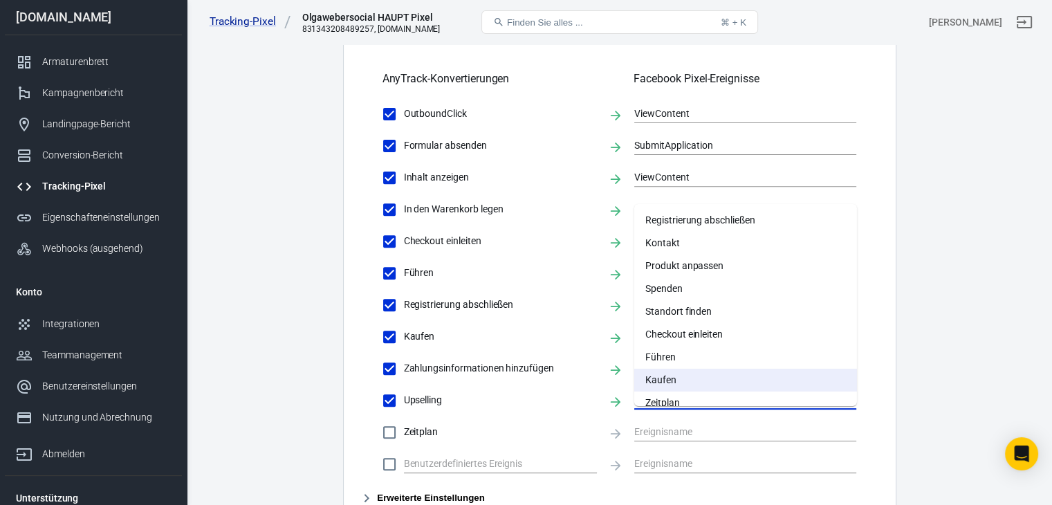
scroll to position [138, 0]
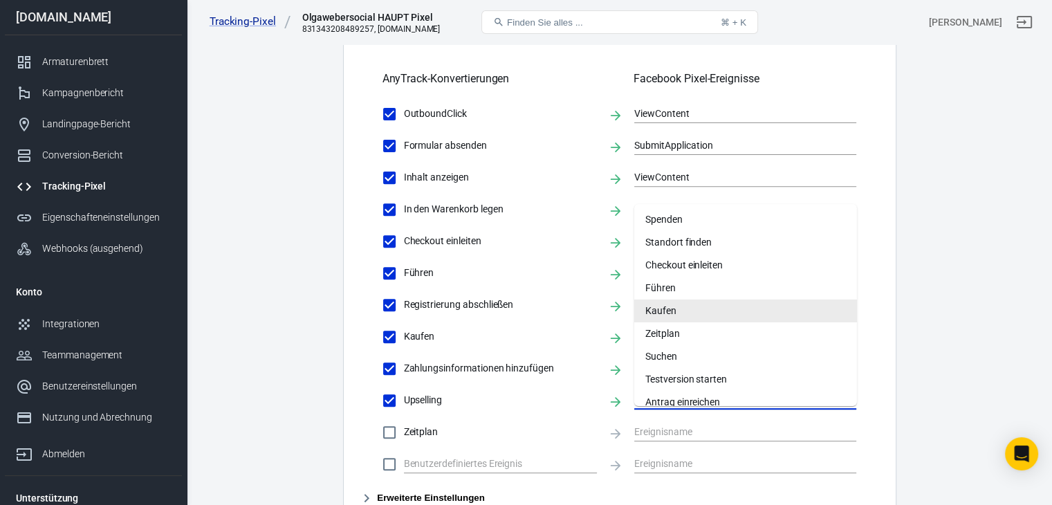
click at [680, 313] on li "Kaufen" at bounding box center [745, 311] width 223 height 23
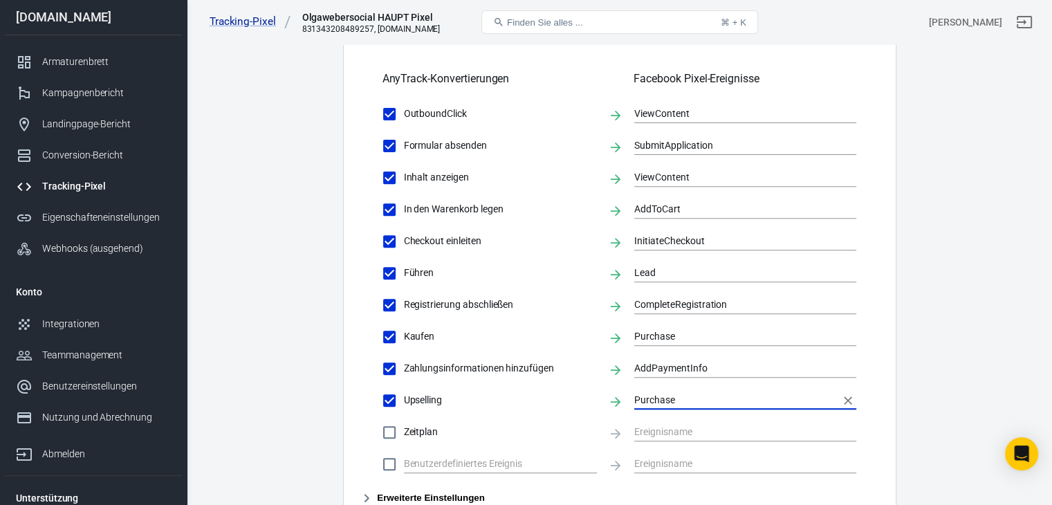
click at [977, 420] on main "Konvertierungen Anzeigenintegration Einstellungen Konvertierungseinstellungen K…" at bounding box center [619, 120] width 817 height 1141
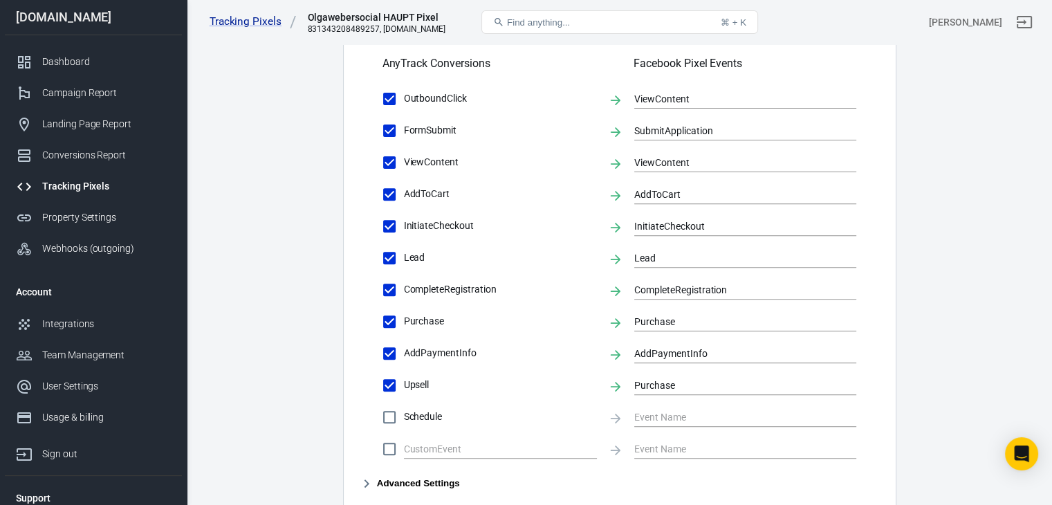
scroll to position [469, 0]
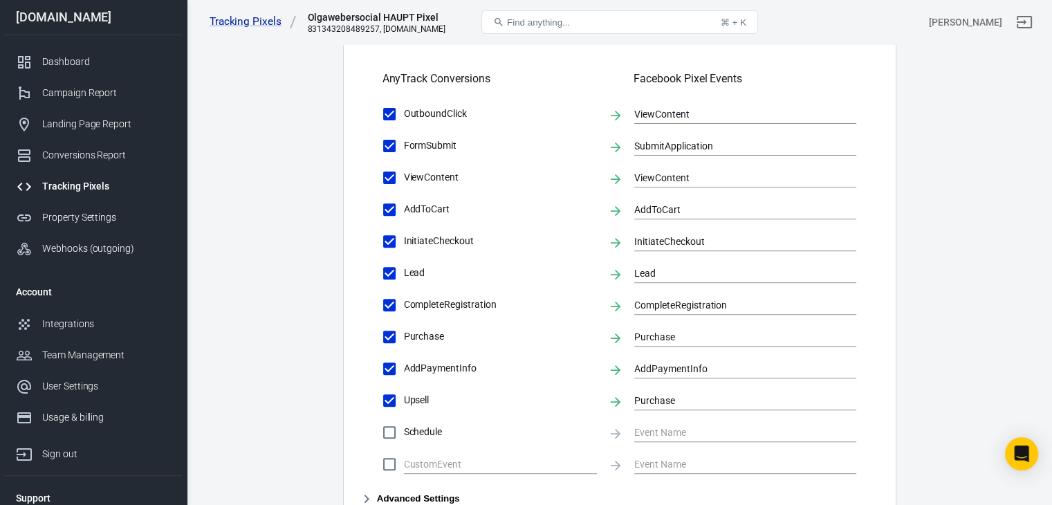
click at [994, 241] on main "Conversions Ads Integration Settings Conversions Settings Account Connection Co…" at bounding box center [619, 127] width 817 height 1125
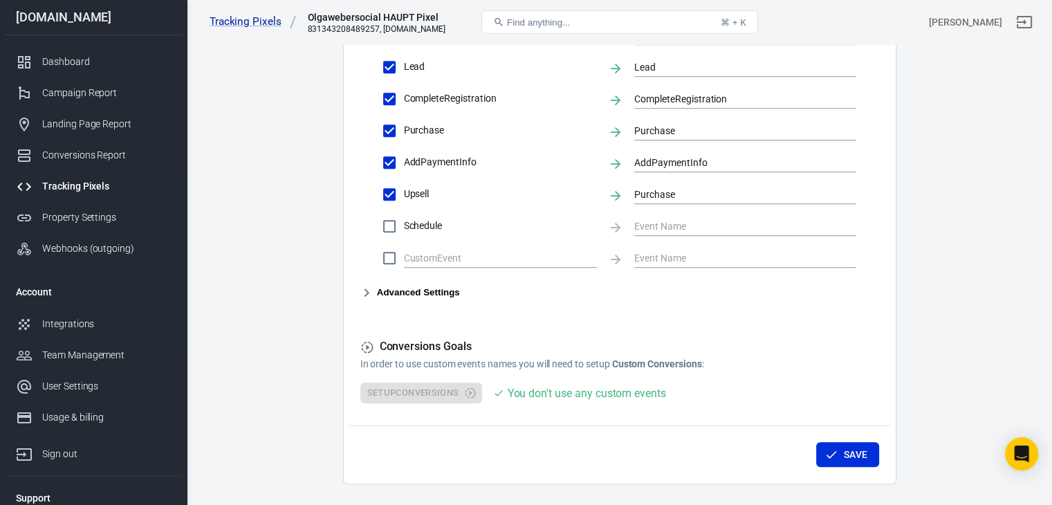
scroll to position [677, 0]
click at [861, 455] on button "Save" at bounding box center [847, 454] width 63 height 26
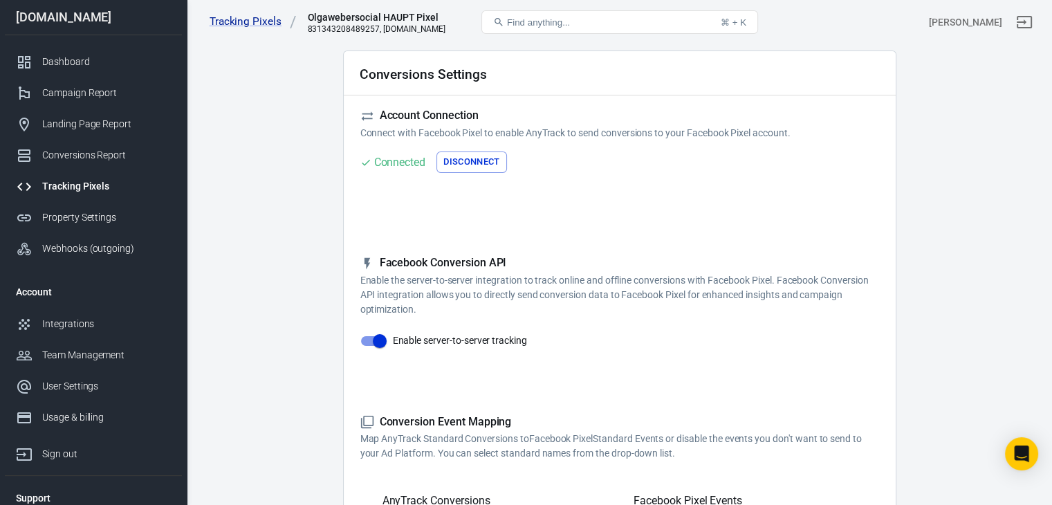
scroll to position [0, 0]
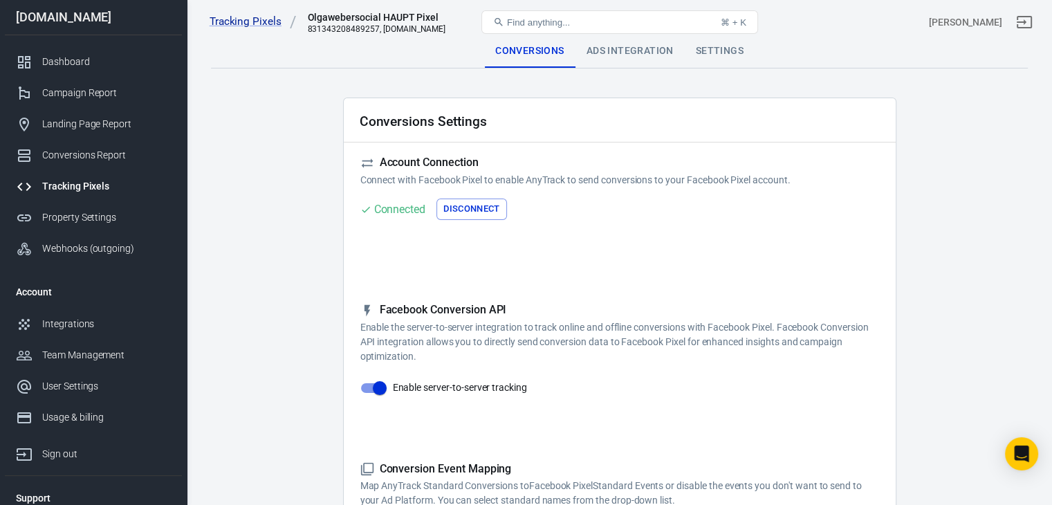
click at [628, 49] on div "Ads Integration" at bounding box center [630, 51] width 109 height 33
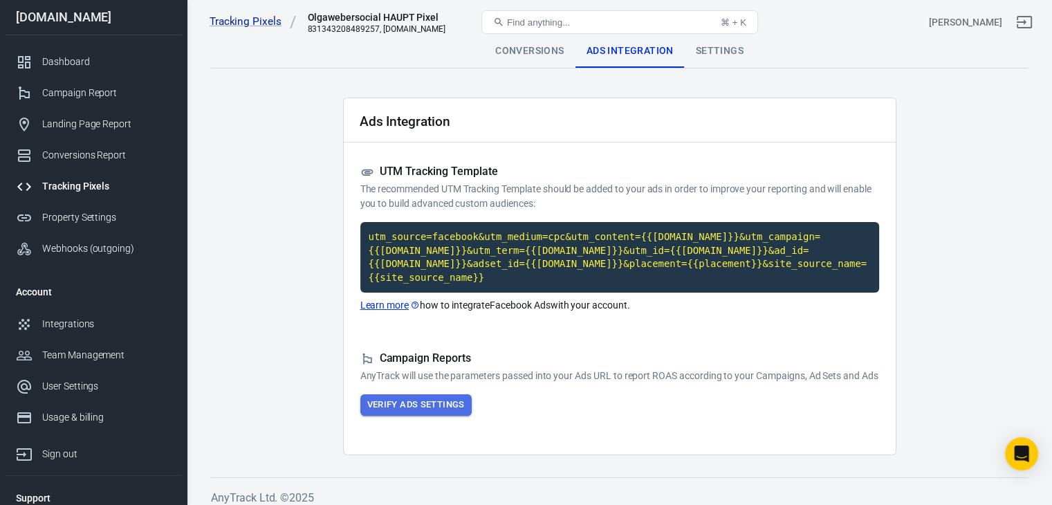
click at [448, 409] on button "Verify Ads Settings" at bounding box center [415, 404] width 111 height 21
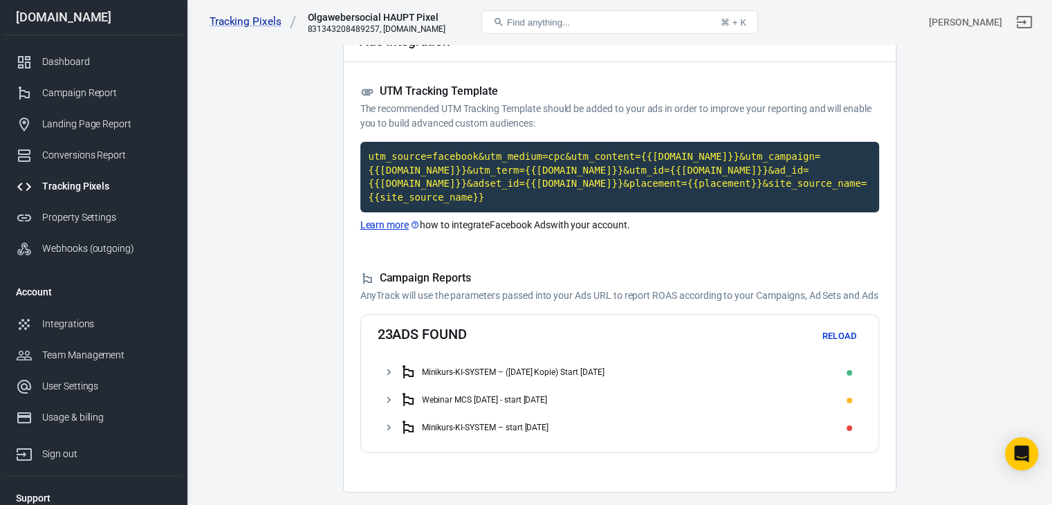
scroll to position [127, 0]
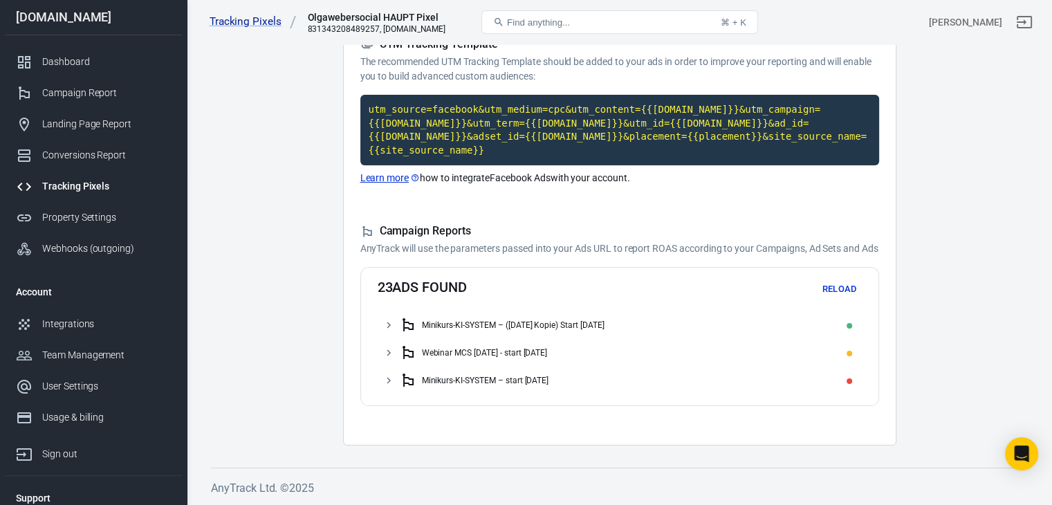
click at [477, 325] on div "Minikurs-KI-SYSTEM – ([DATE] Kopie) Start [DATE]" at bounding box center [513, 325] width 183 height 10
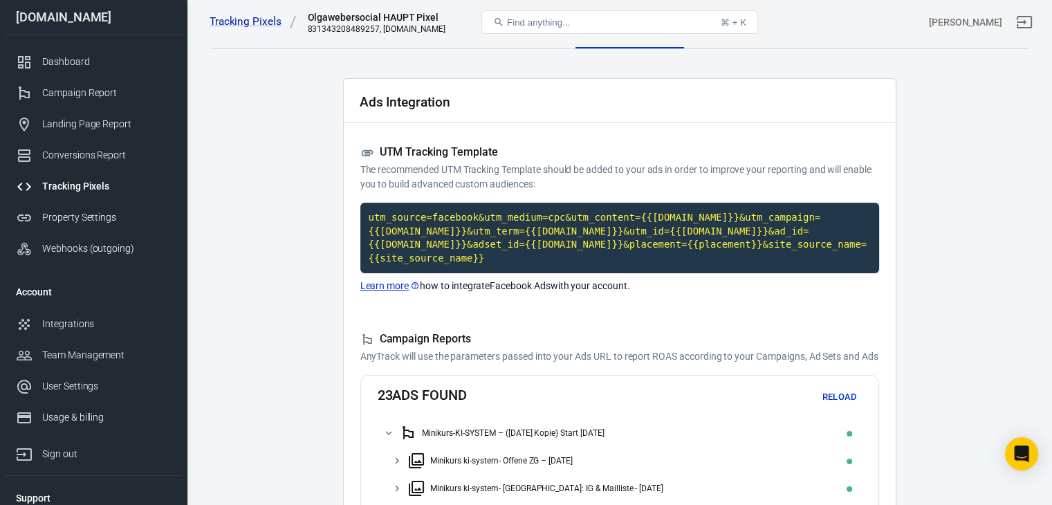
scroll to position [0, 0]
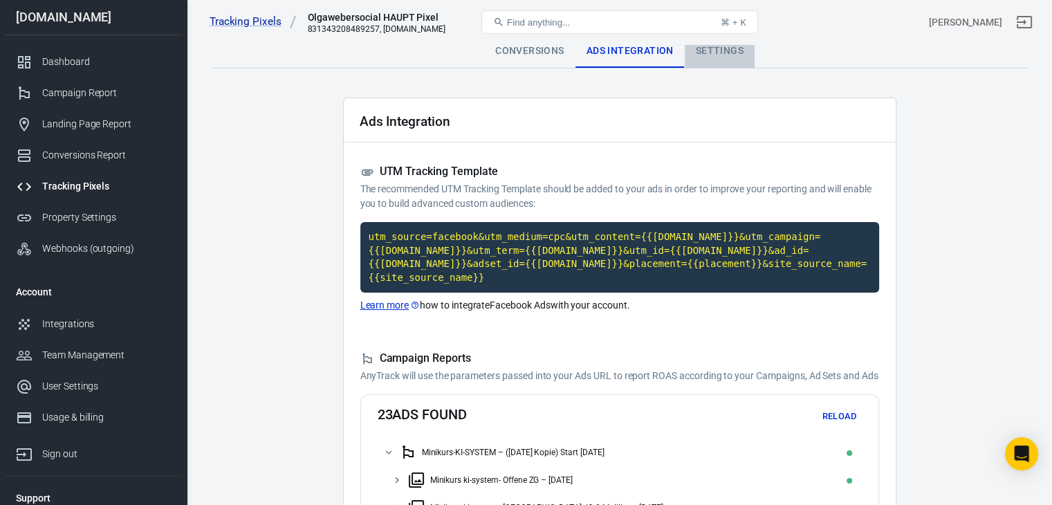
click at [727, 55] on div "Settings" at bounding box center [720, 51] width 70 height 33
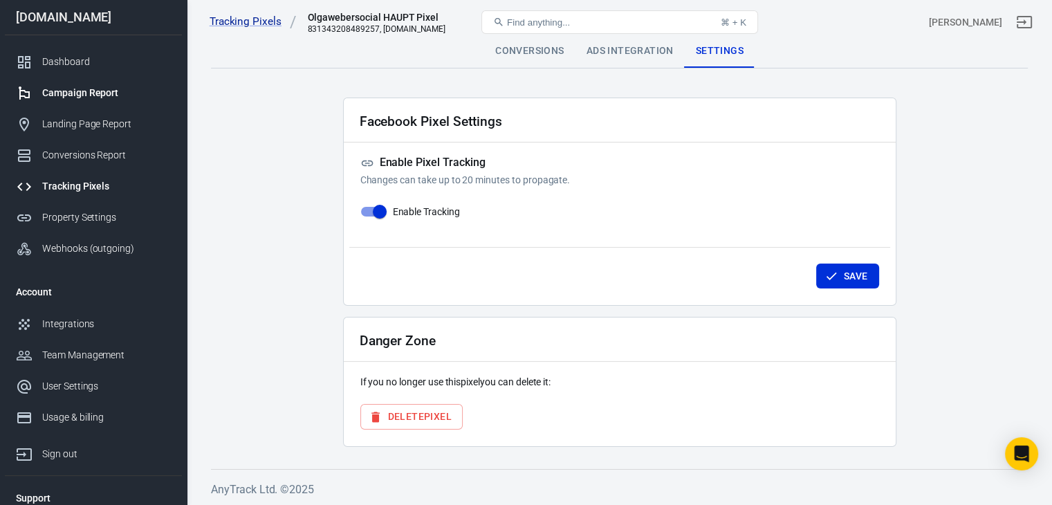
click at [59, 91] on div "Campaign Report" at bounding box center [106, 93] width 129 height 15
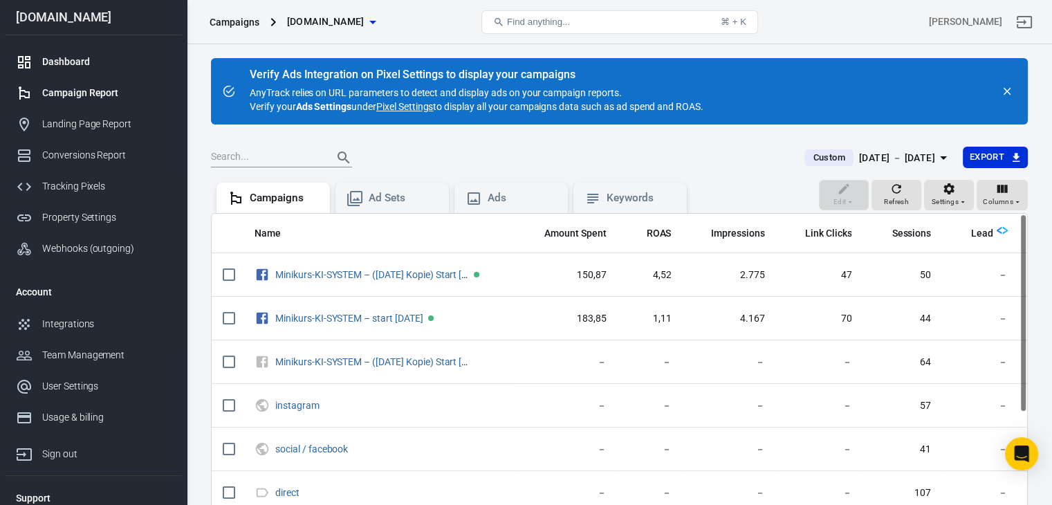
click at [60, 60] on div "Dashboard" at bounding box center [106, 62] width 129 height 15
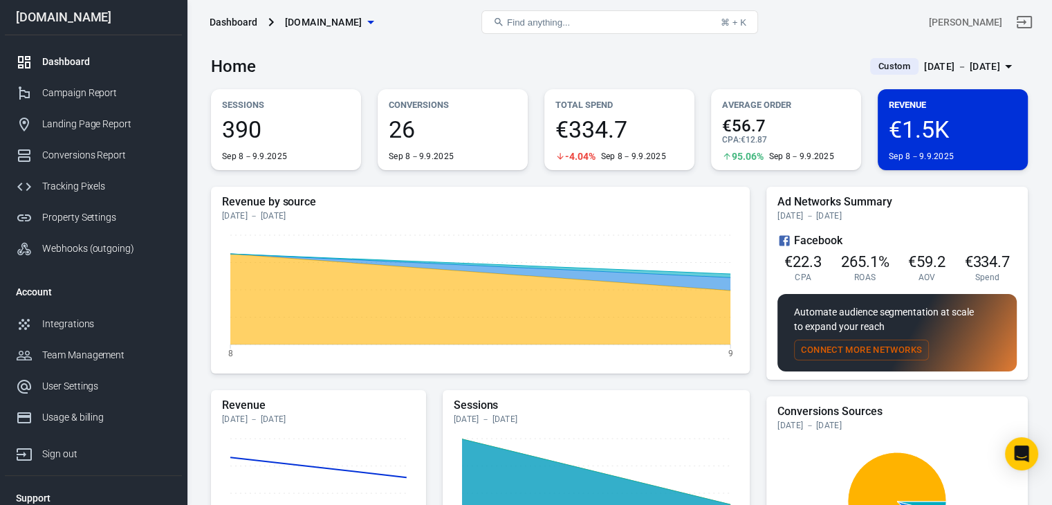
click at [578, 140] on span "€334.7" at bounding box center [620, 130] width 128 height 24
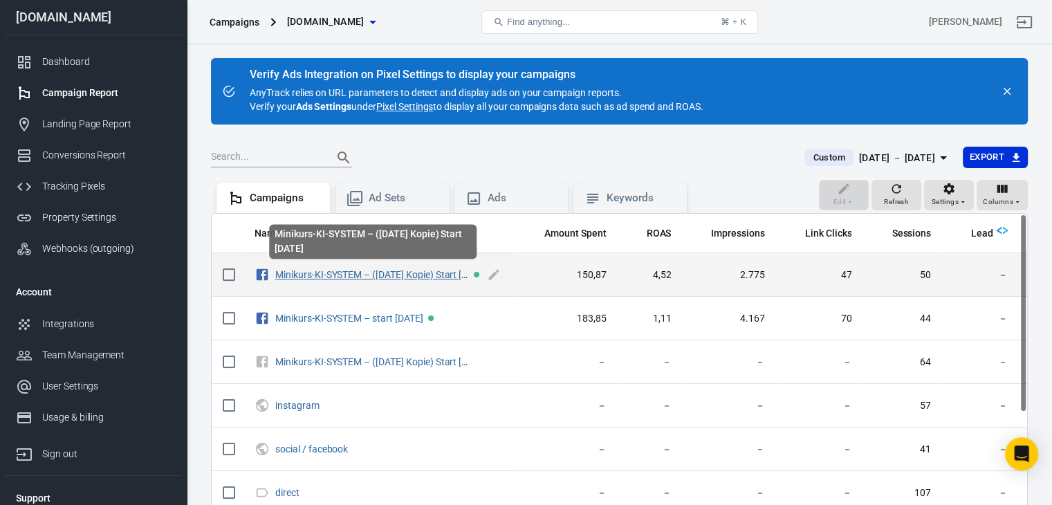
click at [370, 275] on link "Minikurs-KI-SYSTEM – ([DATE] Kopie) Start [DATE]" at bounding box center [381, 274] width 212 height 11
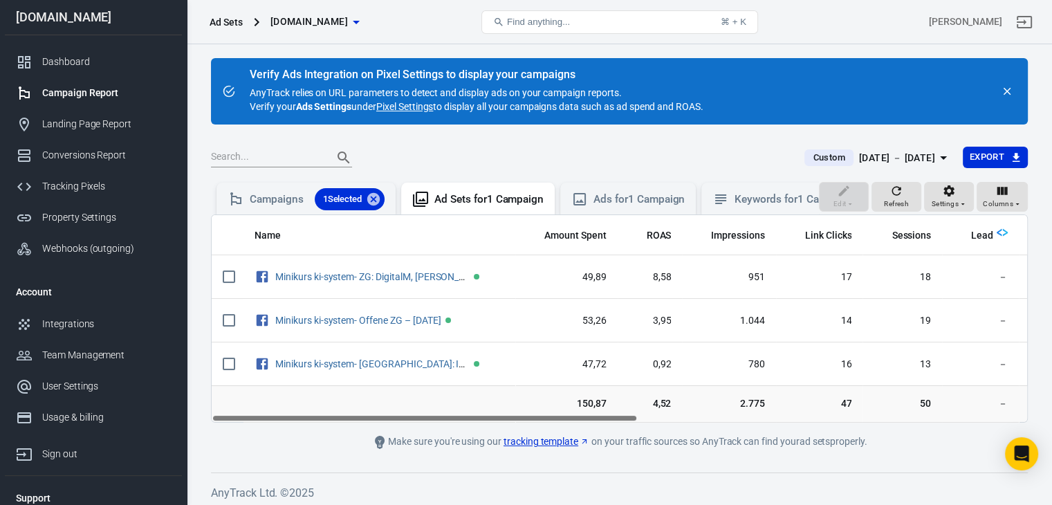
drag, startPoint x: 458, startPoint y: 428, endPoint x: 388, endPoint y: 500, distance: 100.3
click at [388, 500] on div "Verify Ads Integration on Pixel Settings to display your campaigns AnyTrack rel…" at bounding box center [620, 277] width 866 height 466
click at [262, 198] on div "Campaigns 1 Selected" at bounding box center [317, 199] width 135 height 22
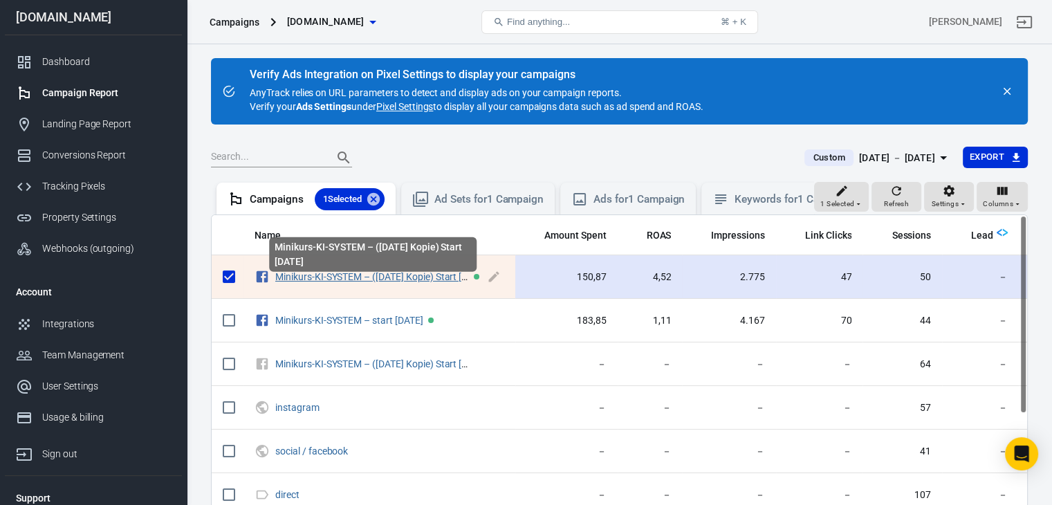
click at [318, 282] on link "Minikurs-KI-SYSTEM – ([DATE] Kopie) Start [DATE]" at bounding box center [381, 276] width 212 height 11
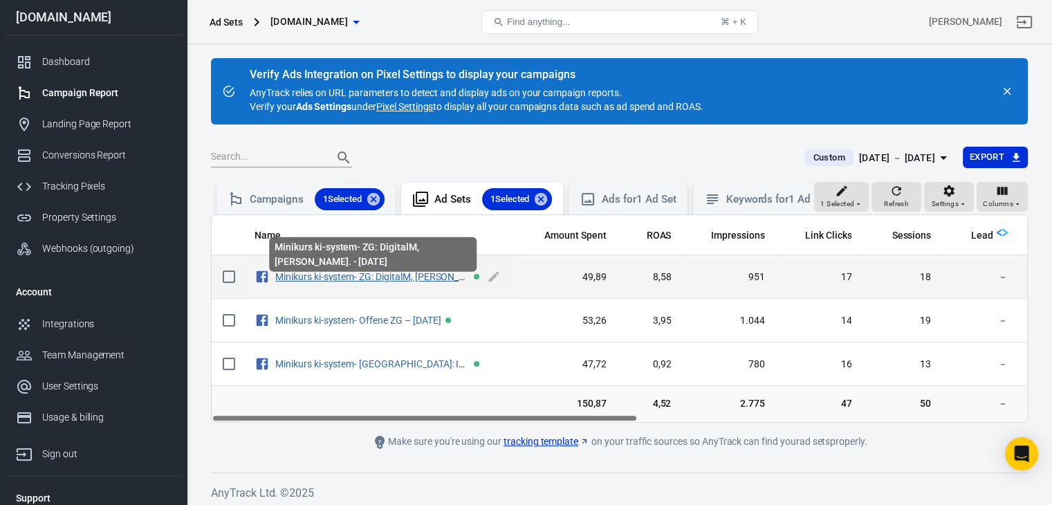
click at [322, 282] on link "Minikurs ki-system- ZG: DigitalM, [PERSON_NAME]. - [DATE]" at bounding box center [400, 276] width 251 height 11
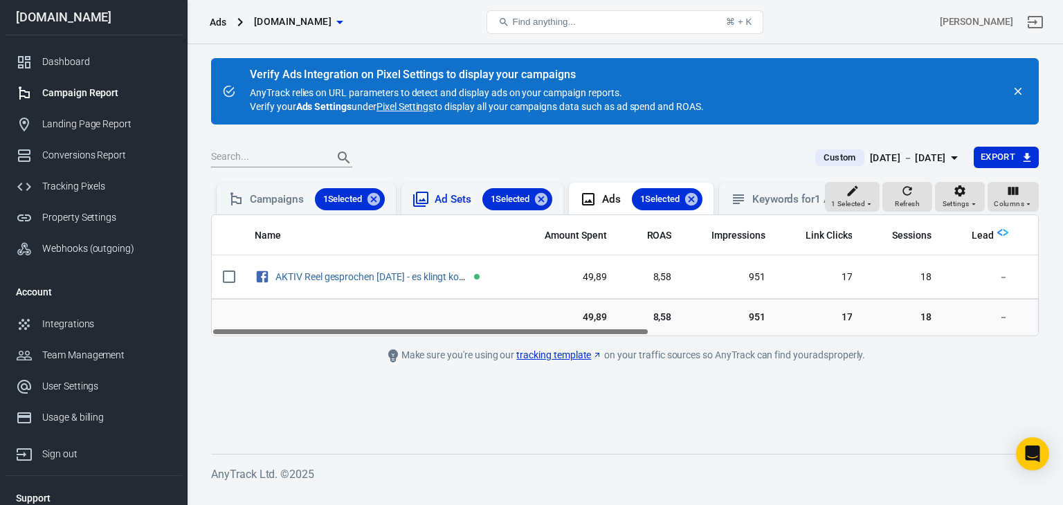
click at [448, 201] on div "Ad Sets 1 Selected" at bounding box center [494, 199] width 118 height 22
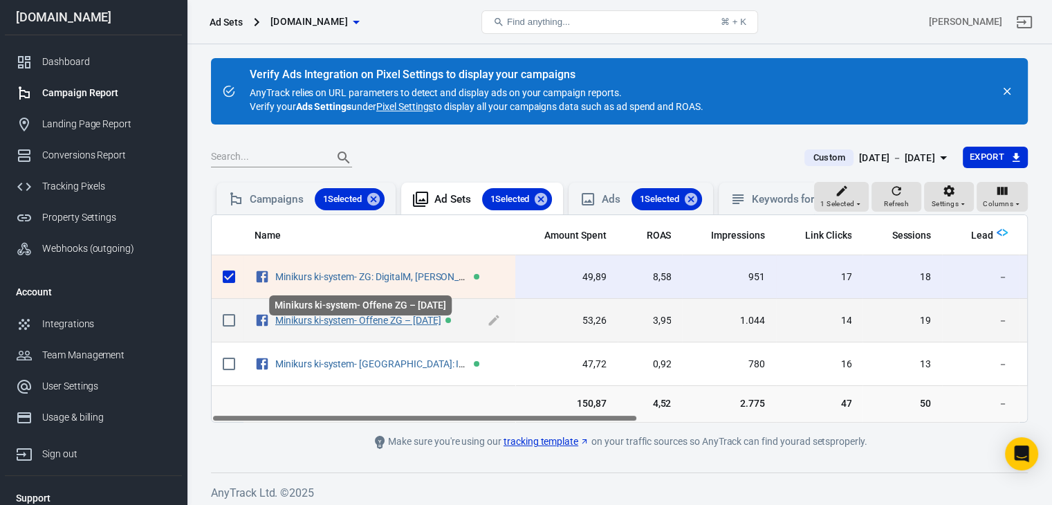
click at [395, 326] on link "Minikurs ki-system- Offene ZG – [DATE]" at bounding box center [357, 320] width 165 height 11
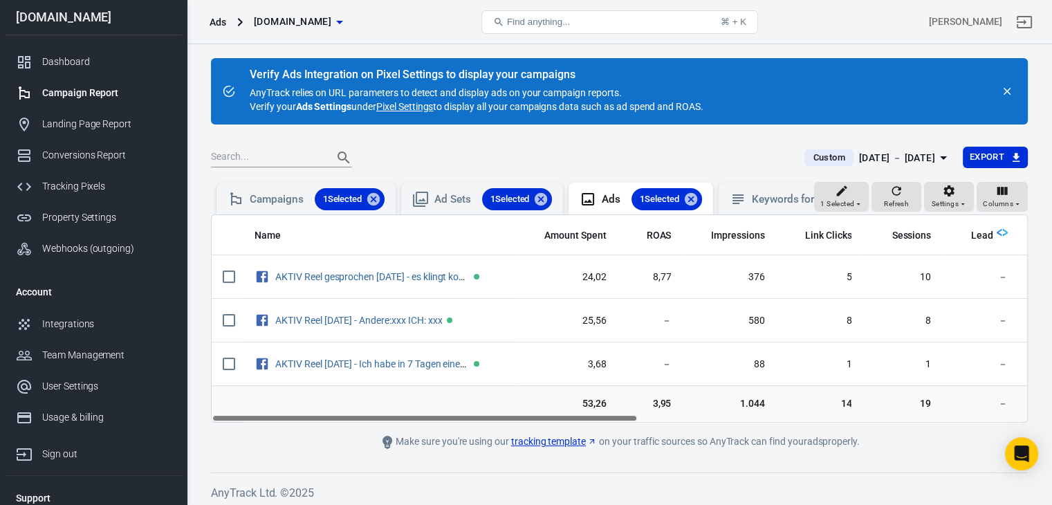
drag, startPoint x: 534, startPoint y: 430, endPoint x: 515, endPoint y: 447, distance: 26.0
click at [518, 448] on main "Verify Ads Integration on Pixel Settings to display your campaigns AnyTrack rel…" at bounding box center [619, 254] width 817 height 392
click at [441, 199] on div "Ad Sets 1 Selected" at bounding box center [494, 199] width 118 height 22
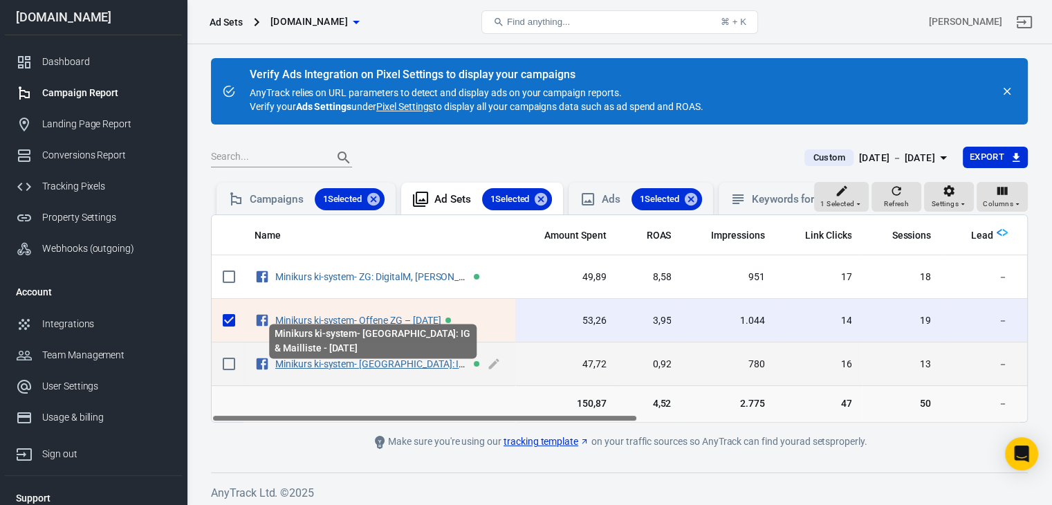
click at [374, 369] on link "Minikurs ki-system- [GEOGRAPHIC_DATA]: IG & Mailliste - [DATE]" at bounding box center [410, 363] width 271 height 11
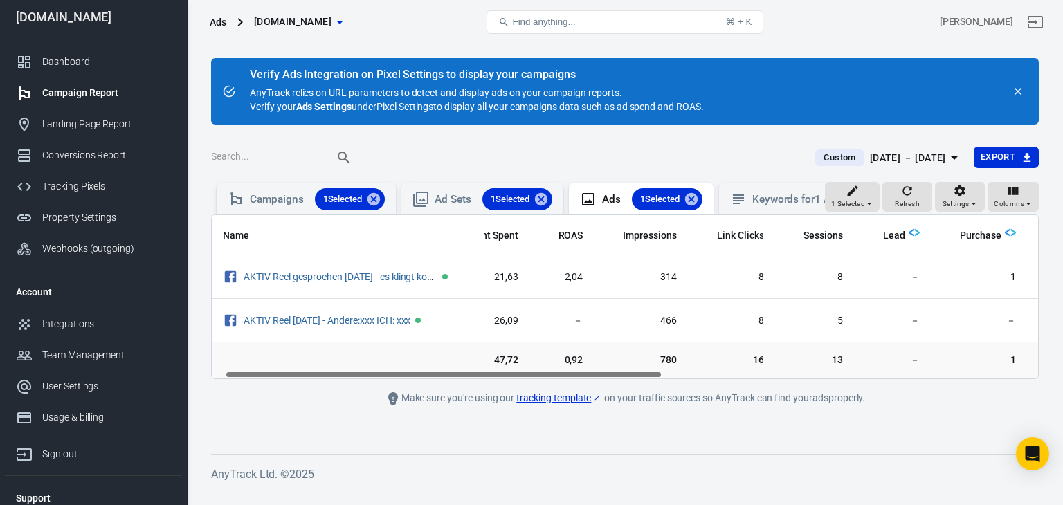
scroll to position [0, 8]
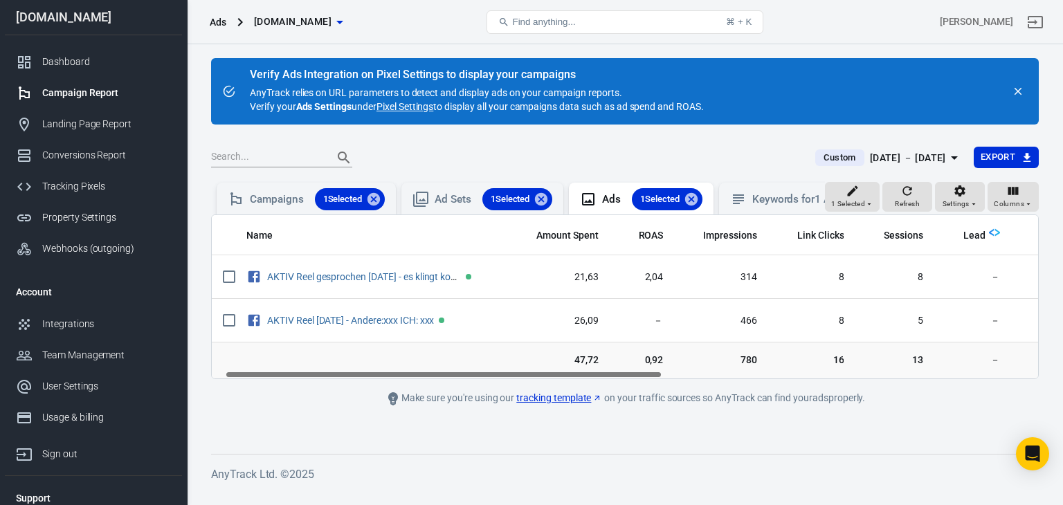
drag, startPoint x: 407, startPoint y: 385, endPoint x: 374, endPoint y: 387, distance: 32.6
click at [396, 396] on main "Verify Ads Integration on Pixel Settings to display your campaigns AnyTrack rel…" at bounding box center [624, 245] width 827 height 374
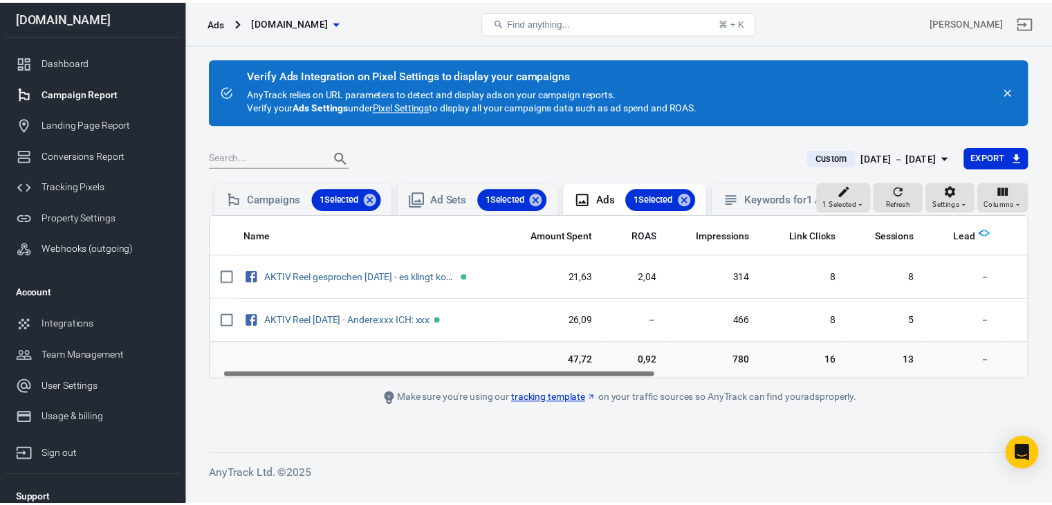
scroll to position [0, 0]
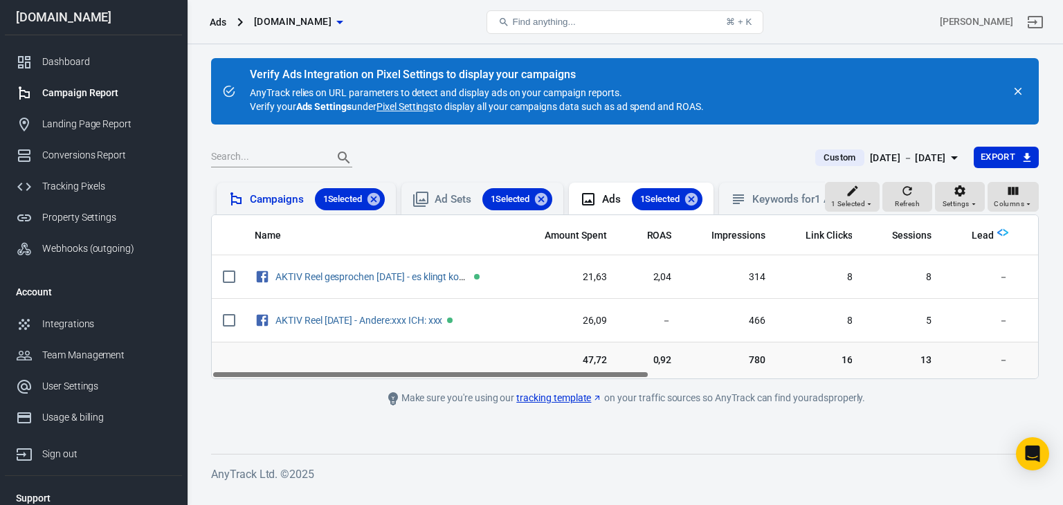
click at [278, 200] on div "Campaigns 1 Selected" at bounding box center [317, 199] width 135 height 22
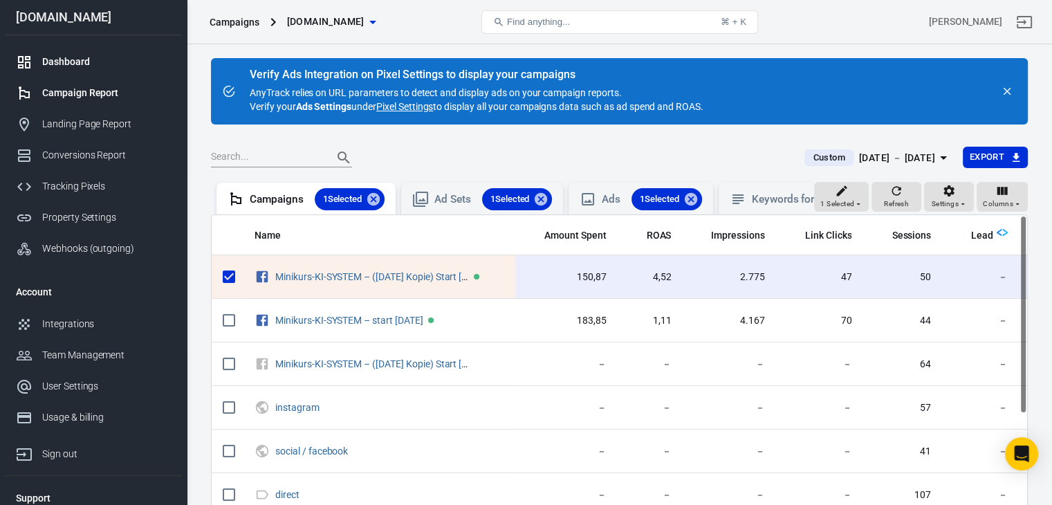
click at [65, 53] on link "Dashboard" at bounding box center [93, 61] width 177 height 31
